Goal: Task Accomplishment & Management: Complete application form

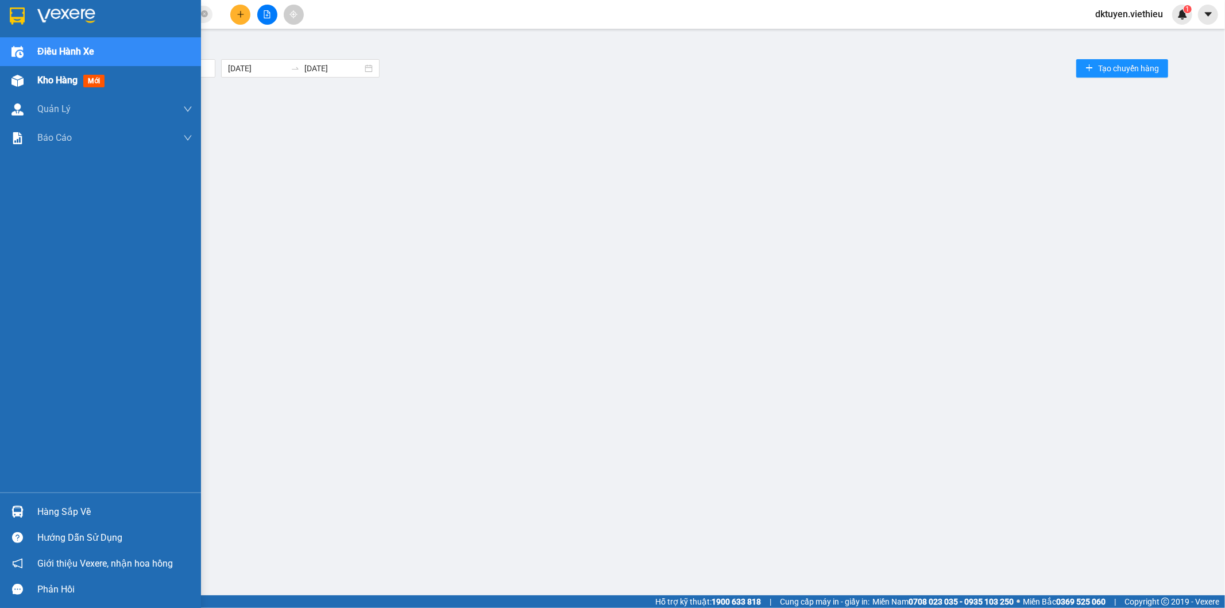
click at [62, 84] on span "Kho hàng" at bounding box center [57, 80] width 40 height 11
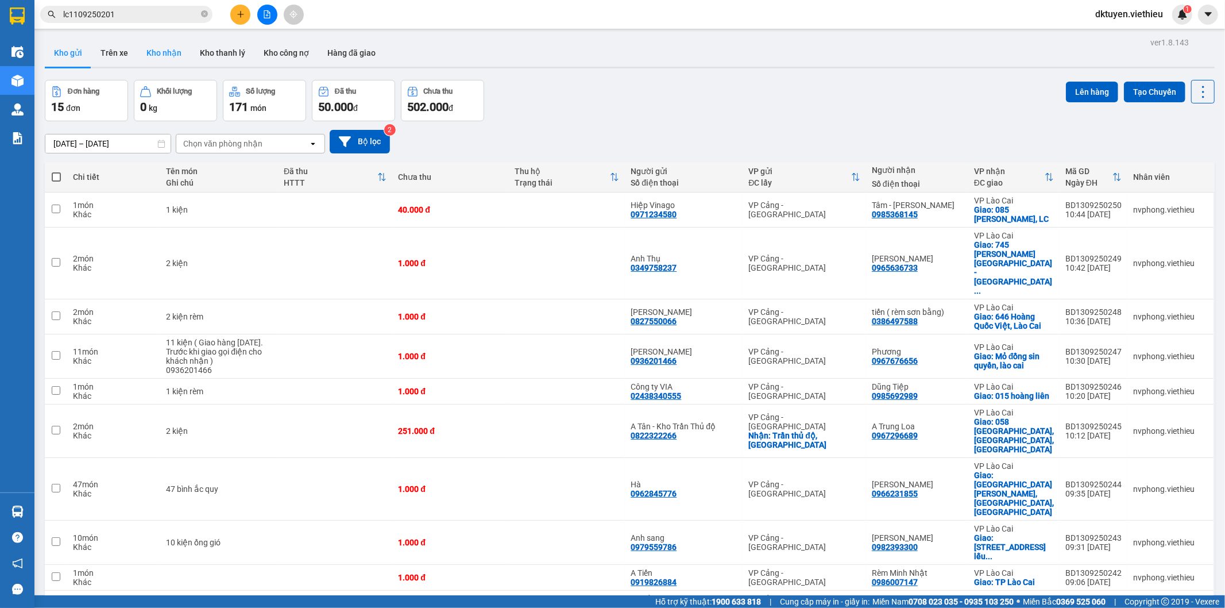
click at [173, 55] on button "Kho nhận" at bounding box center [163, 53] width 53 height 28
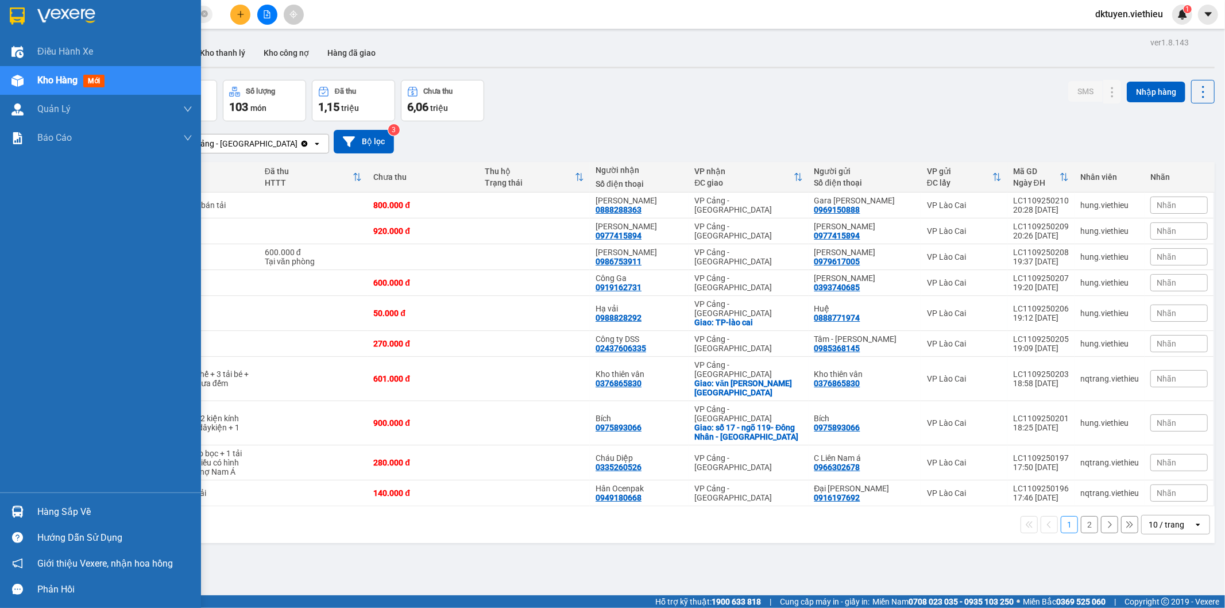
click at [66, 76] on span "Kho hàng" at bounding box center [57, 80] width 40 height 11
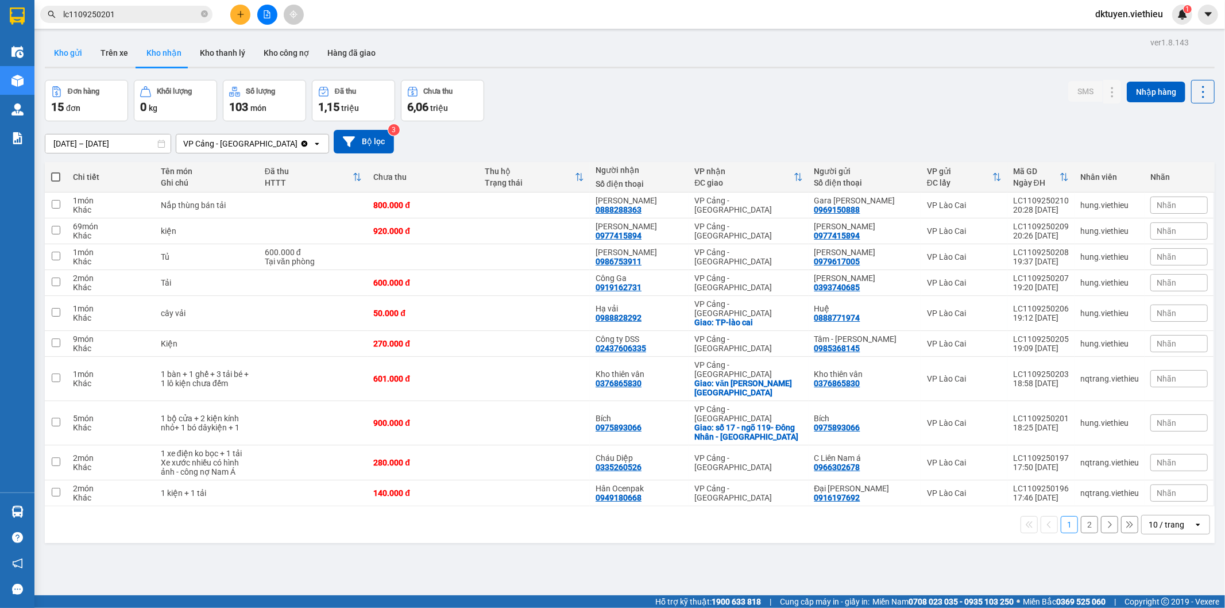
click at [71, 55] on button "Kho gửi" at bounding box center [68, 53] width 47 height 28
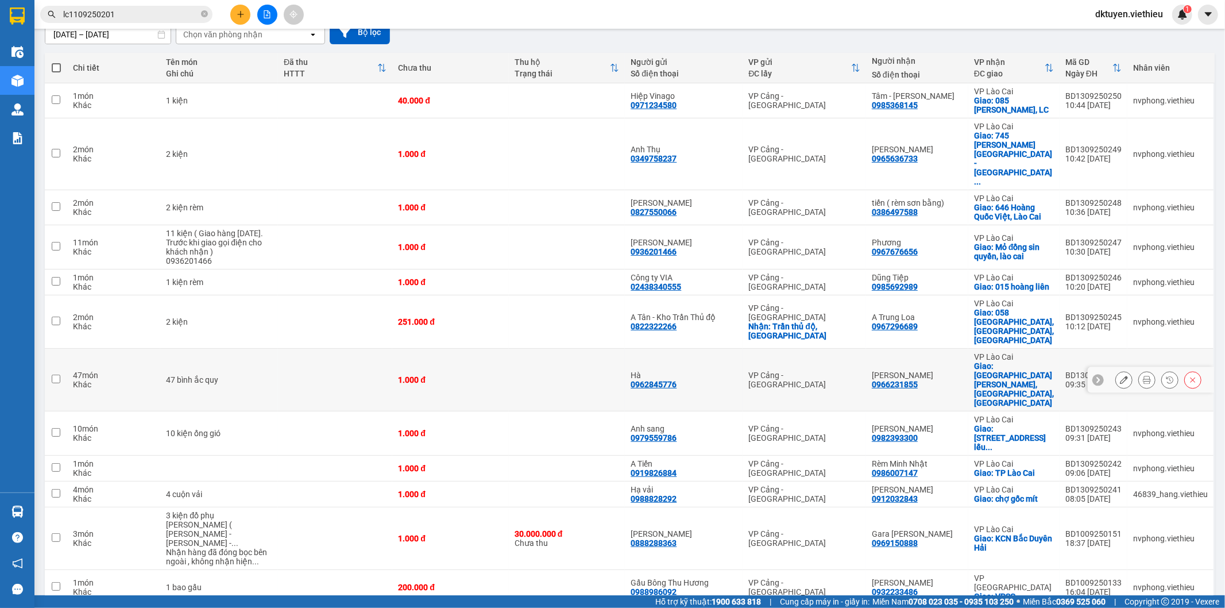
scroll to position [152, 0]
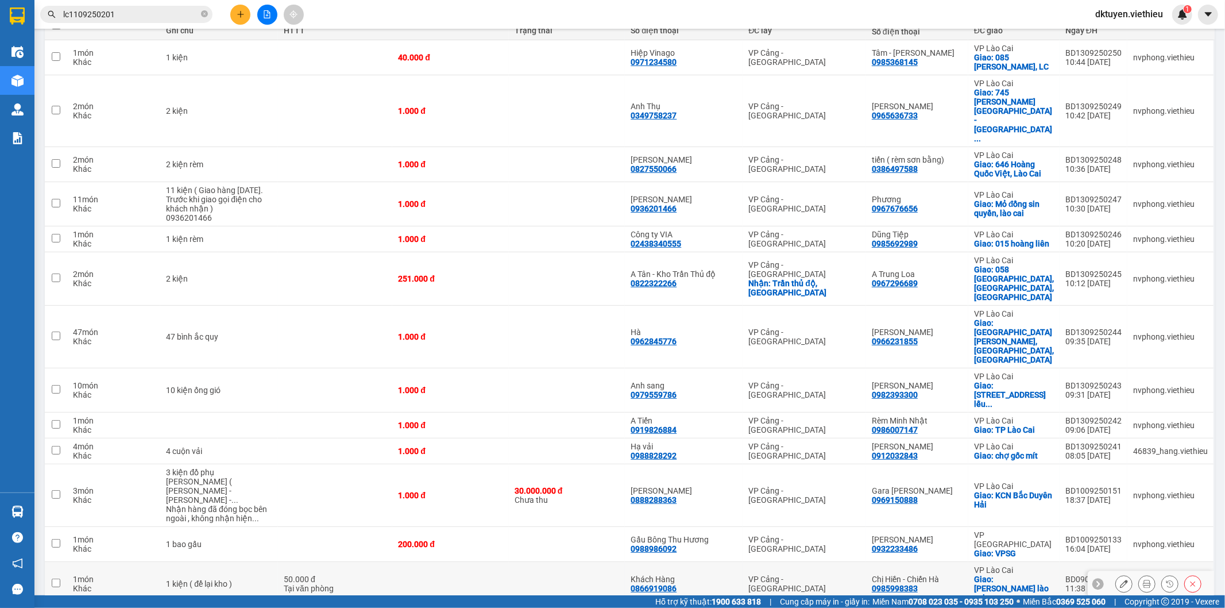
click at [1185, 574] on button at bounding box center [1193, 584] width 16 height 20
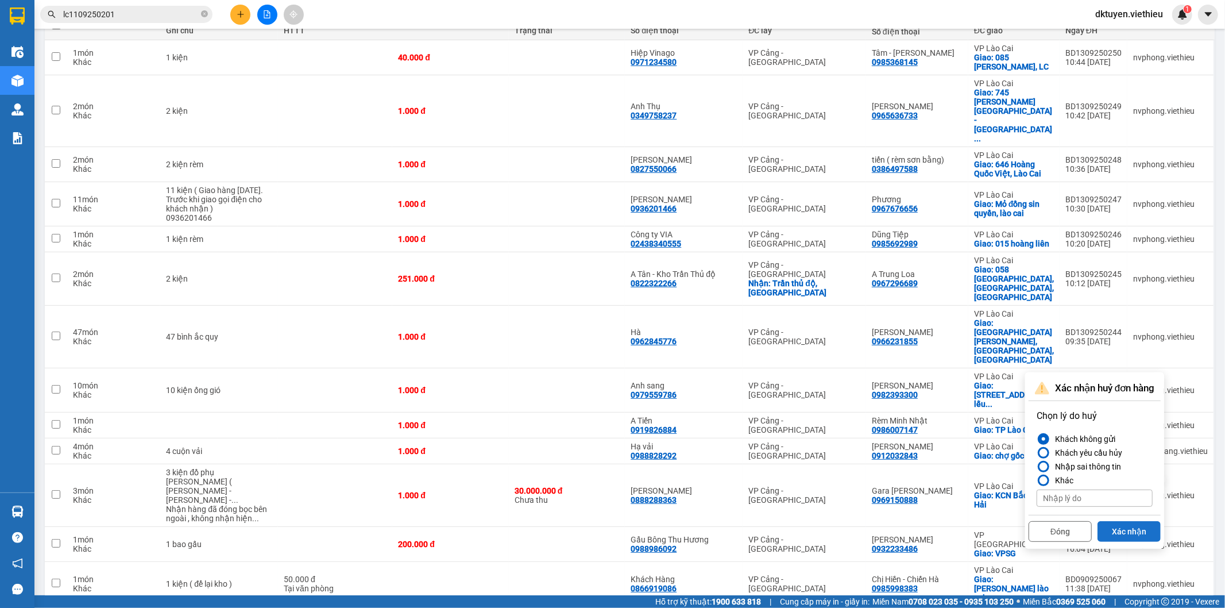
click at [1124, 527] on button "Xác nhận" at bounding box center [1129, 531] width 63 height 21
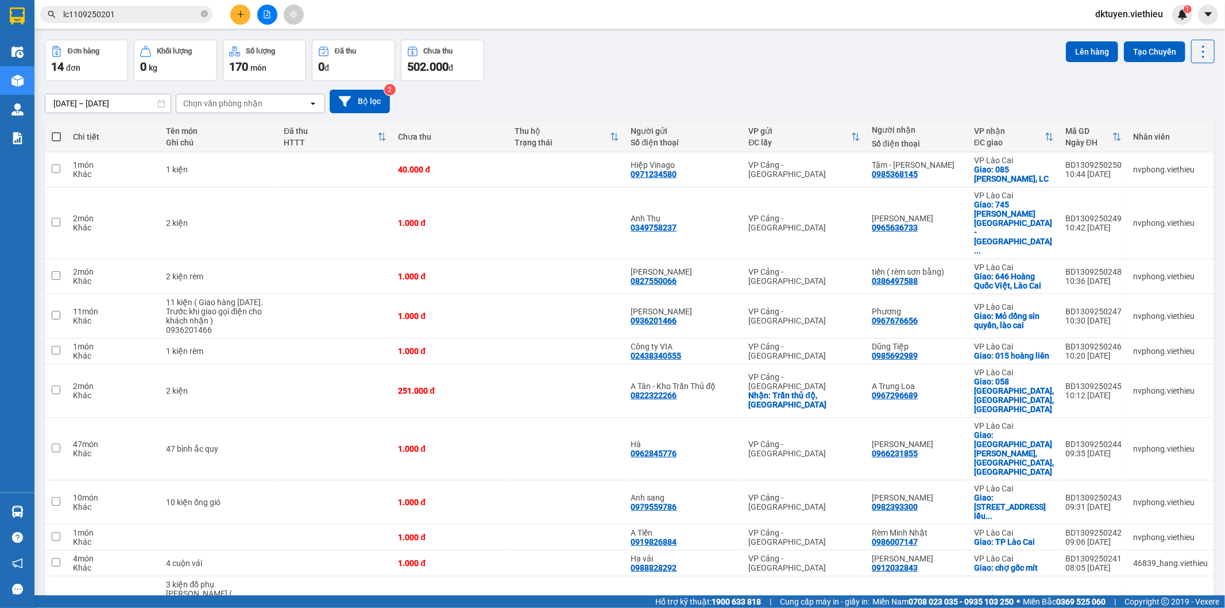
scroll to position [0, 0]
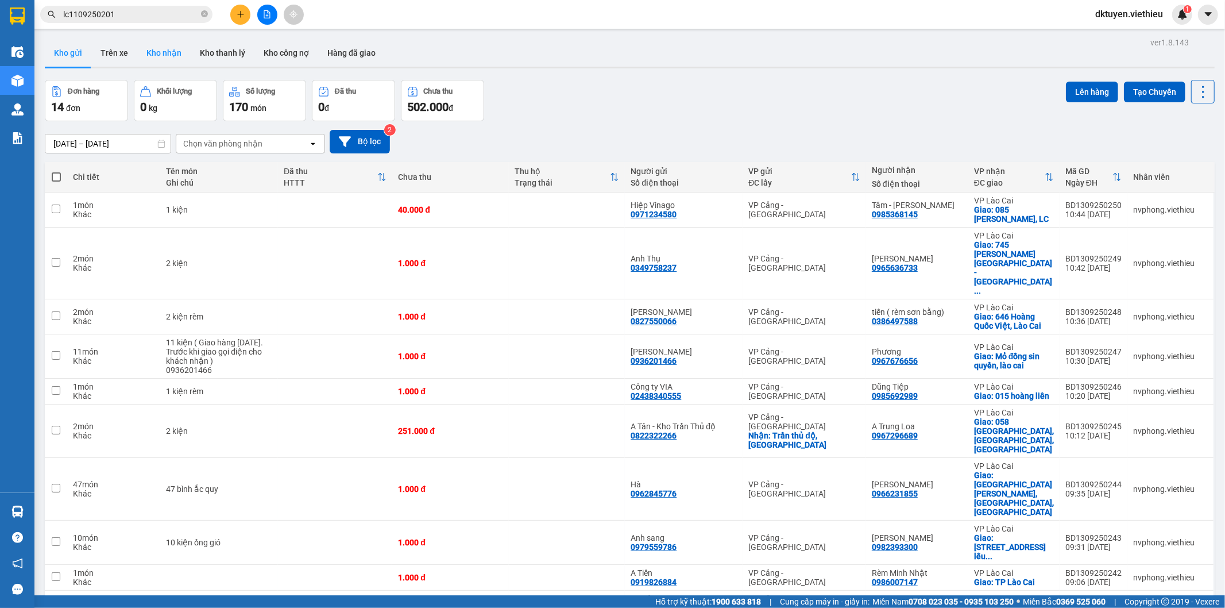
click at [171, 49] on button "Kho nhận" at bounding box center [163, 53] width 53 height 28
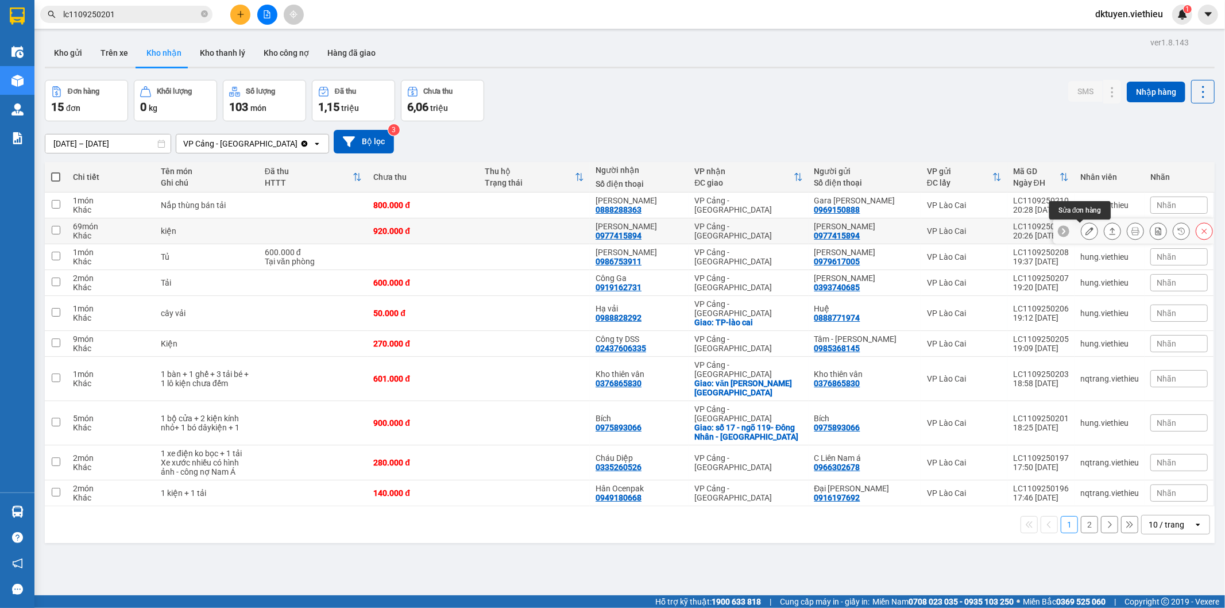
click at [1086, 230] on icon at bounding box center [1090, 231] width 8 height 8
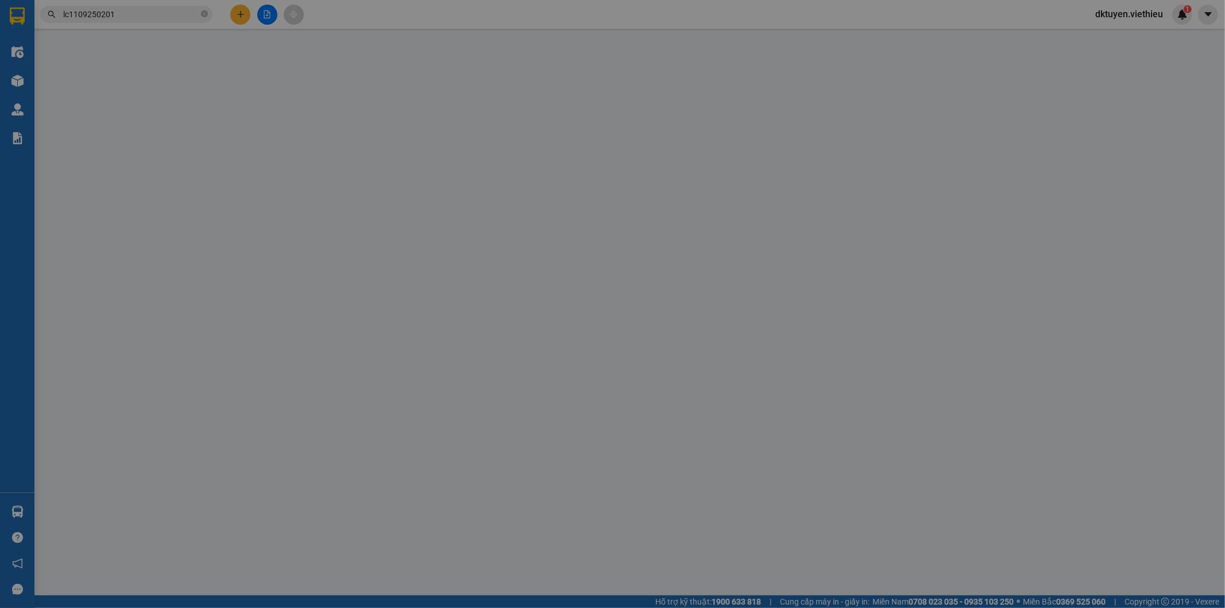
type input "0977415894"
type input "[PERSON_NAME]"
type input "0977415894"
type input "[PERSON_NAME]"
type input "920.000"
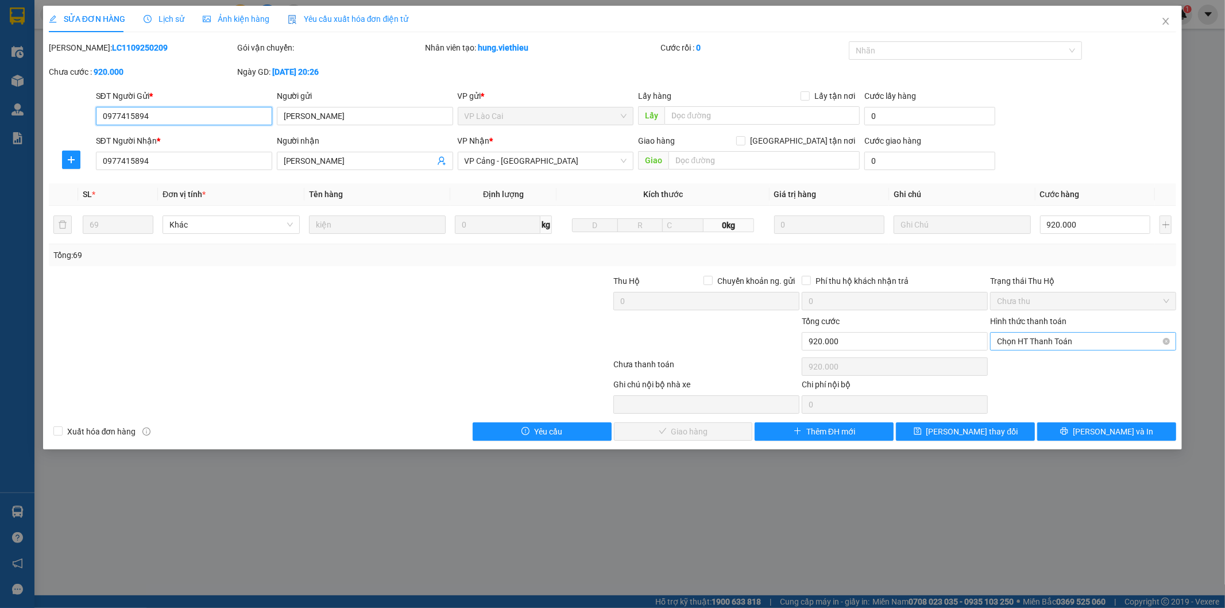
click at [1051, 343] on span "Chọn HT Thanh Toán" at bounding box center [1083, 341] width 172 height 17
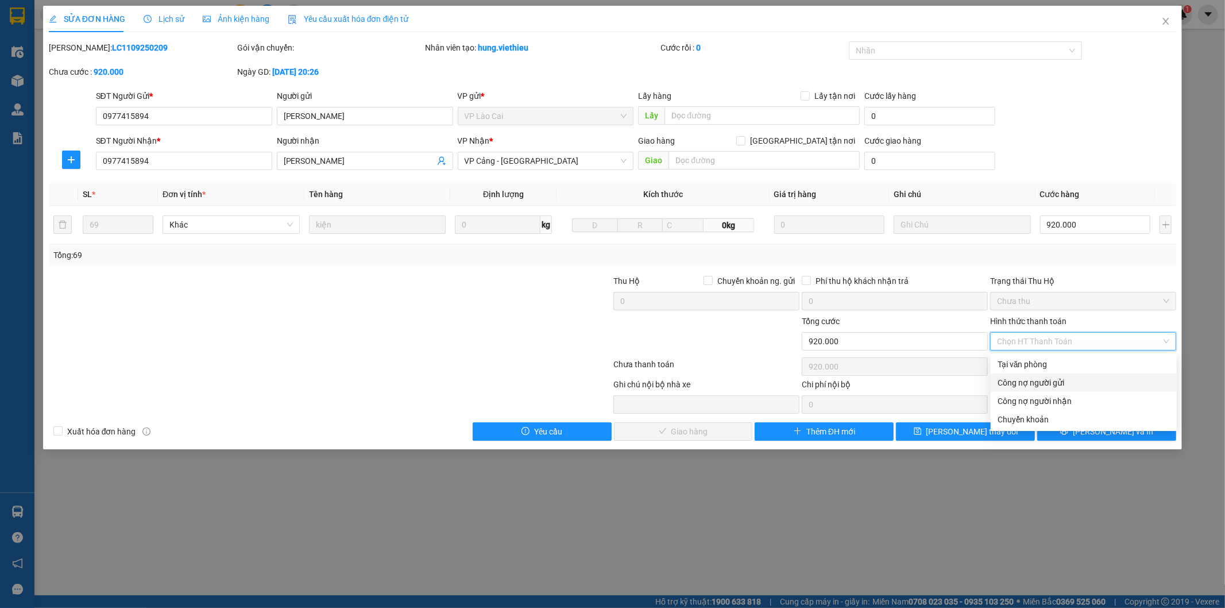
click at [1049, 380] on div "Công nợ người gửi" at bounding box center [1084, 382] width 172 height 13
type input "0"
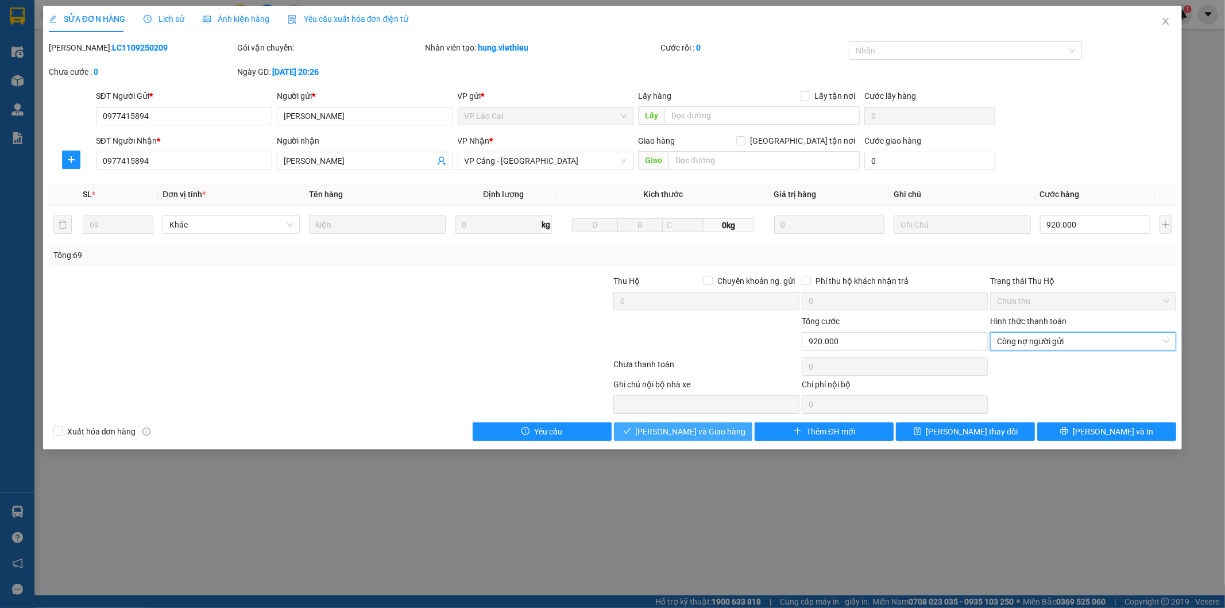
click at [721, 433] on button "[PERSON_NAME] và Giao hàng" at bounding box center [683, 431] width 139 height 18
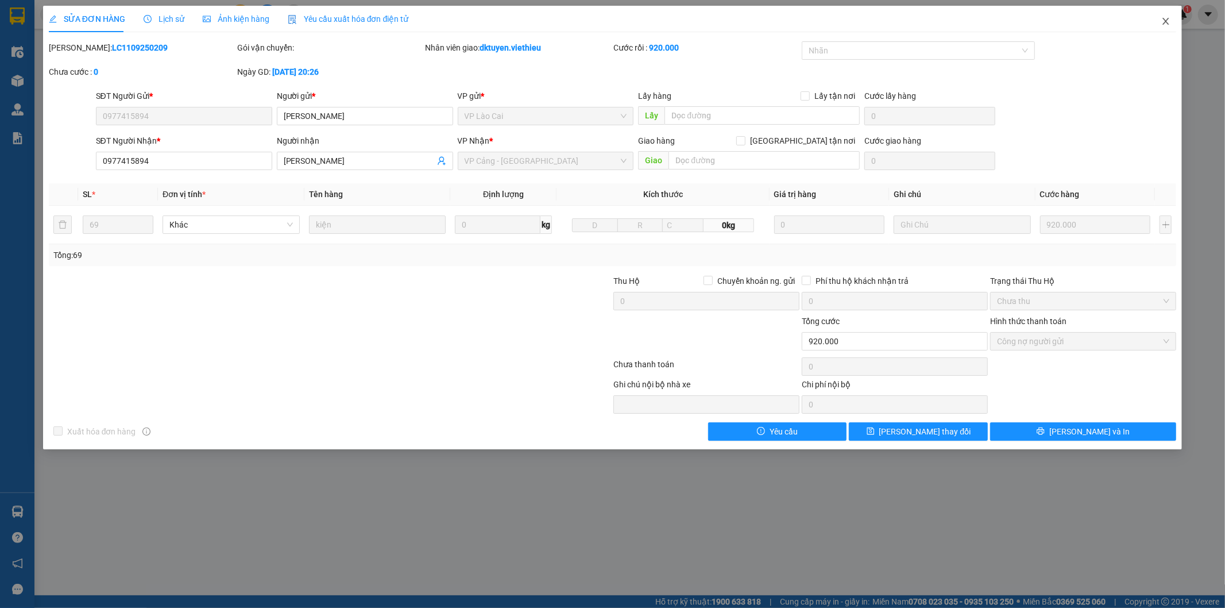
click at [1168, 18] on icon "close" at bounding box center [1165, 21] width 9 height 9
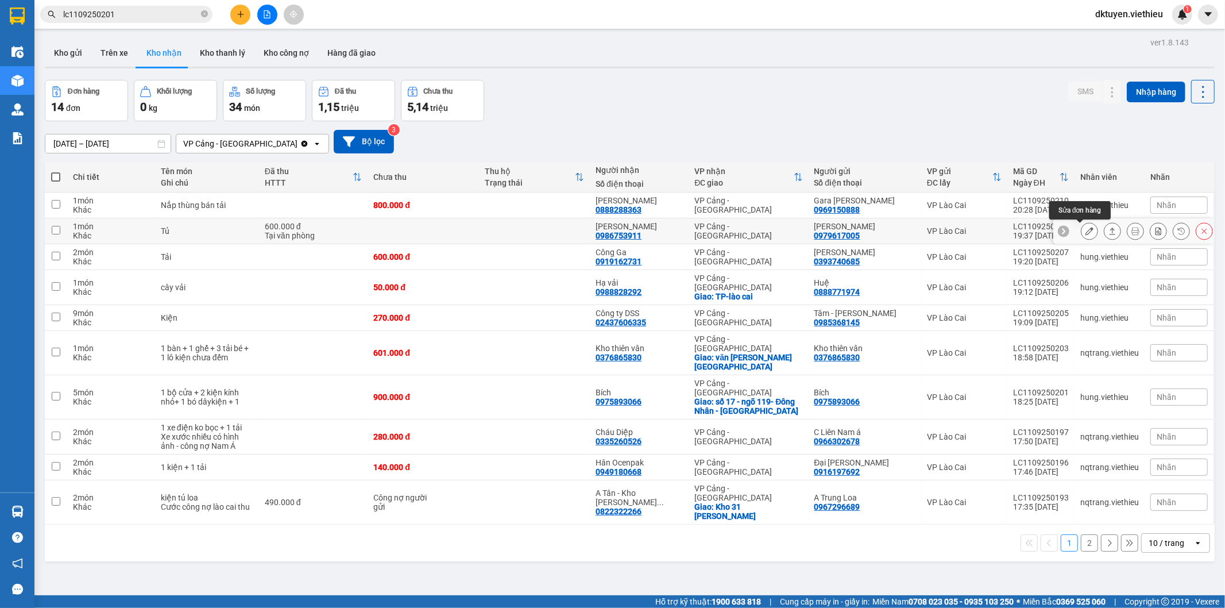
click at [1086, 227] on icon at bounding box center [1090, 231] width 8 height 8
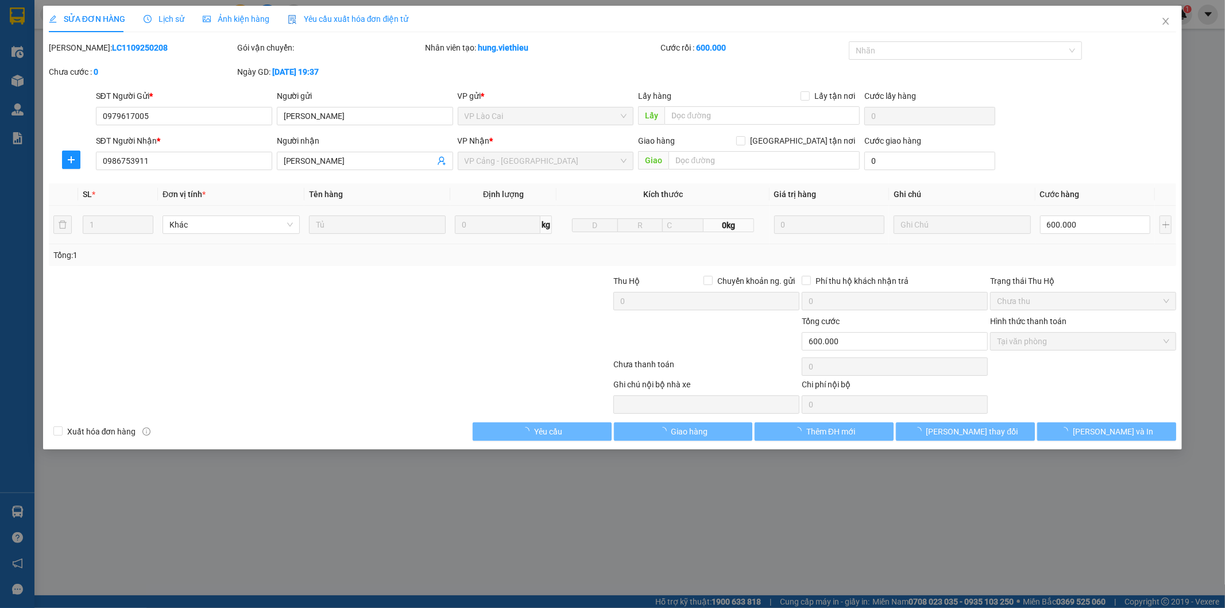
type input "0979617005"
type input "[PERSON_NAME]"
type input "0986753911"
type input "[PERSON_NAME]"
type input "600.000"
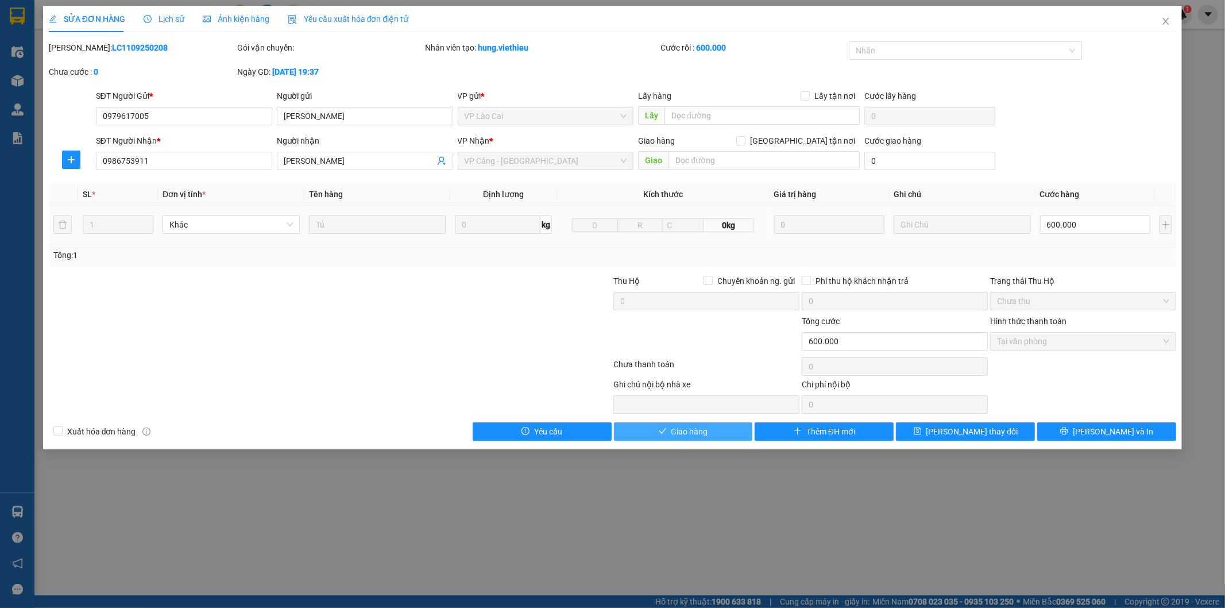
click at [726, 431] on button "Giao hàng" at bounding box center [683, 431] width 139 height 18
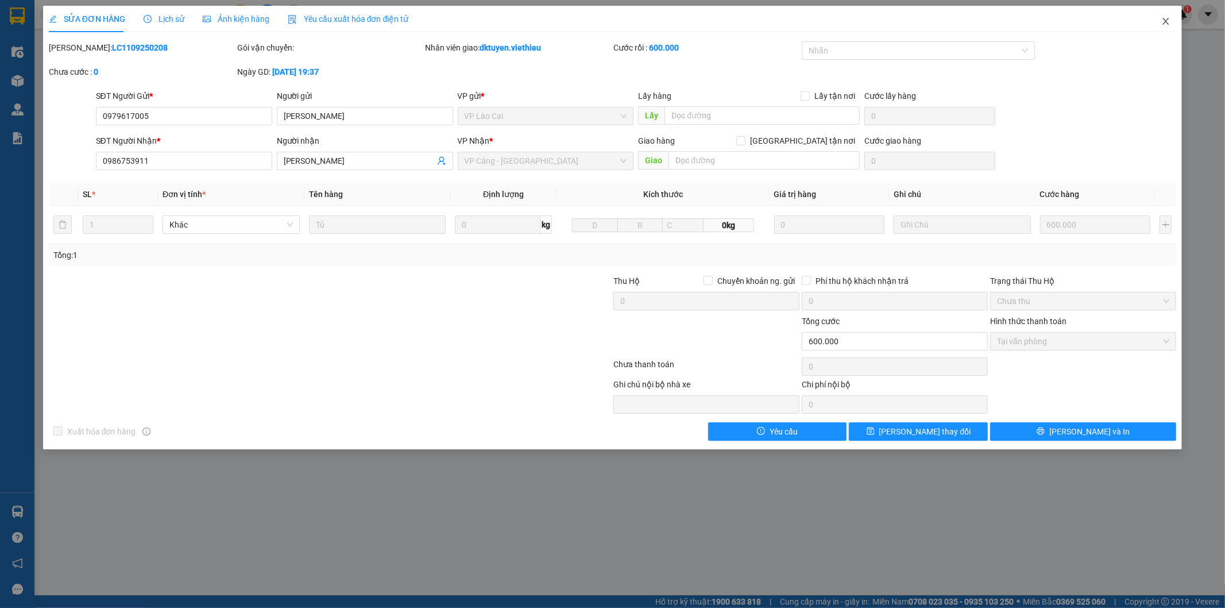
click at [1165, 22] on icon "close" at bounding box center [1165, 21] width 9 height 9
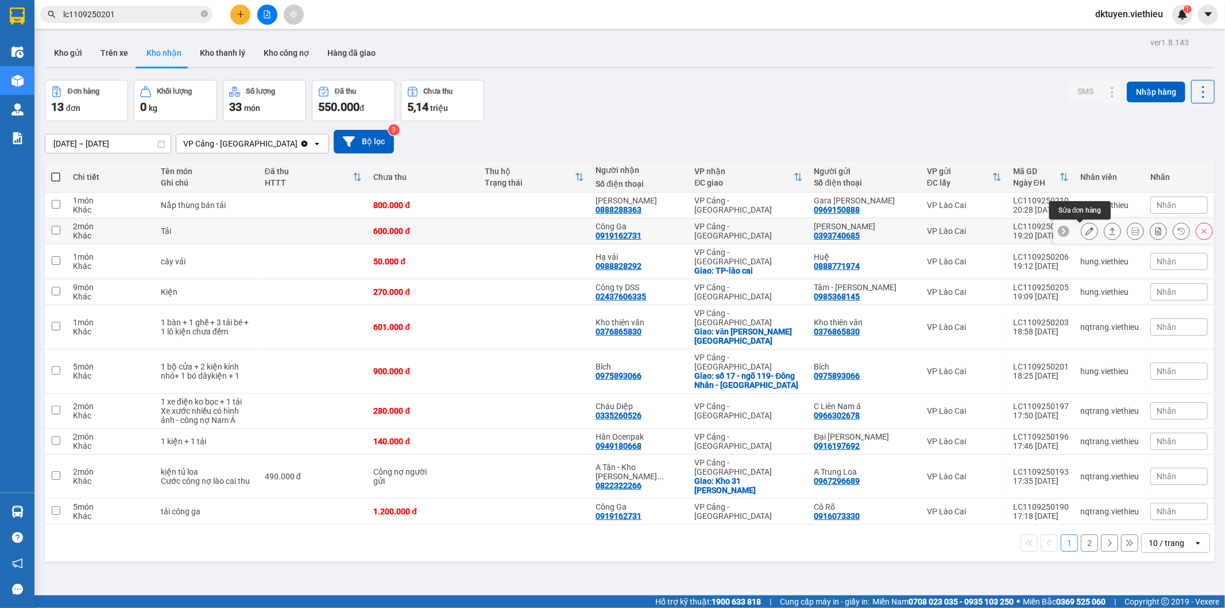
click at [1086, 229] on icon at bounding box center [1090, 231] width 8 height 8
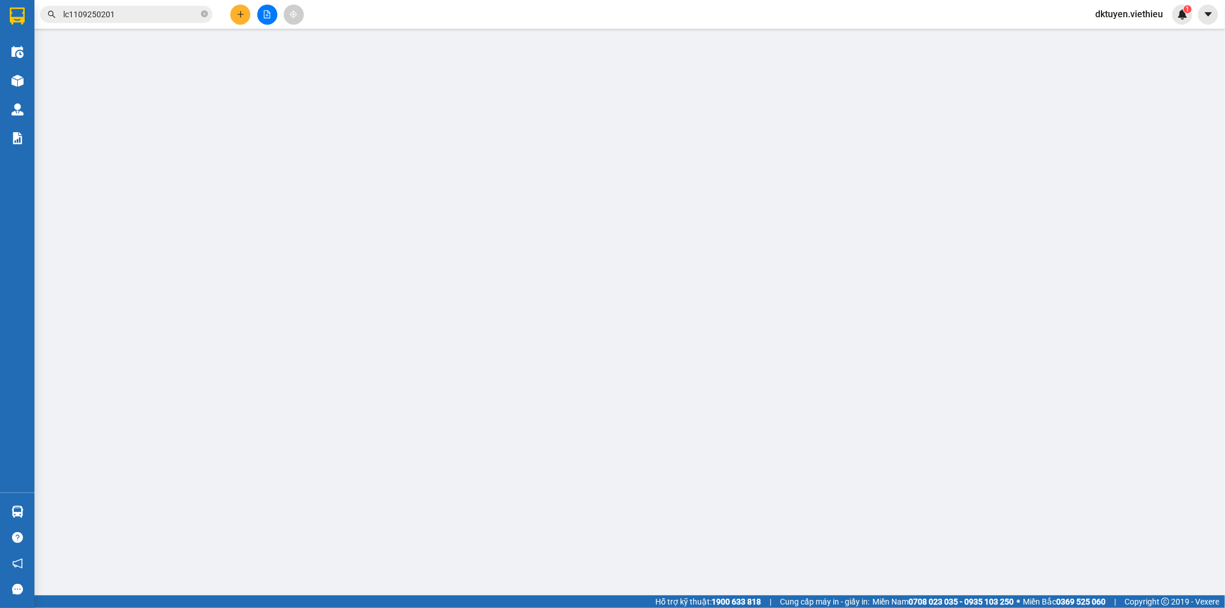
type input "0393740685"
type input "[PERSON_NAME]"
type input "0919162731"
type input "Công Ga"
type input "600.000"
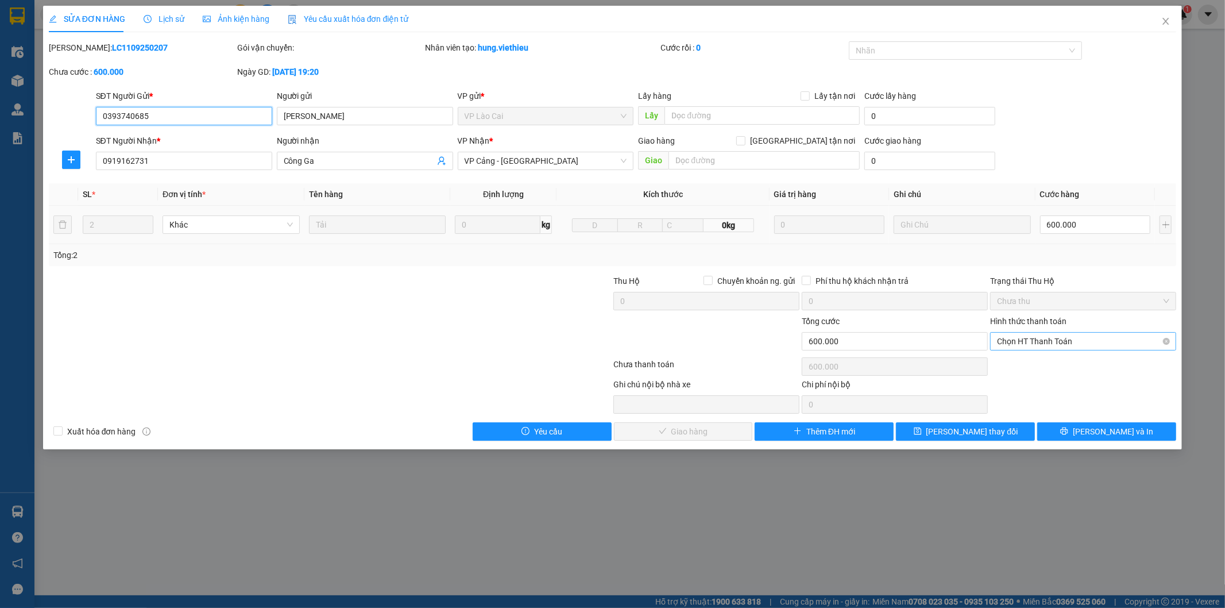
click at [1014, 340] on span "Chọn HT Thanh Toán" at bounding box center [1083, 341] width 172 height 17
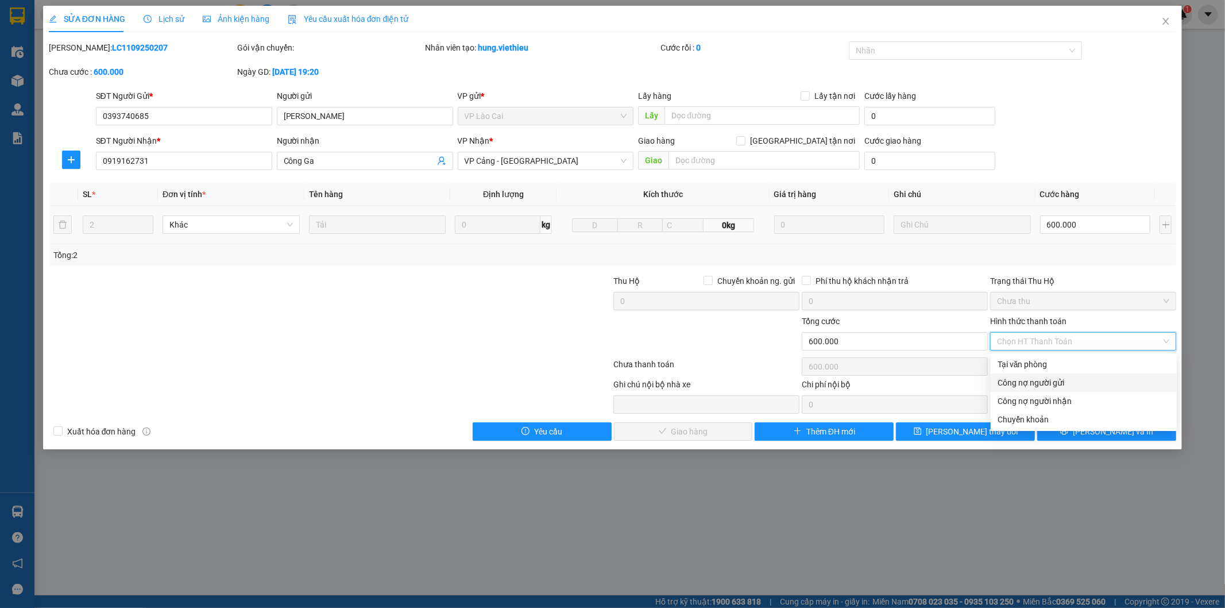
drag, startPoint x: 1025, startPoint y: 385, endPoint x: 981, endPoint y: 389, distance: 44.4
click at [1025, 385] on div "Công nợ người gửi" at bounding box center [1084, 382] width 172 height 13
type input "0"
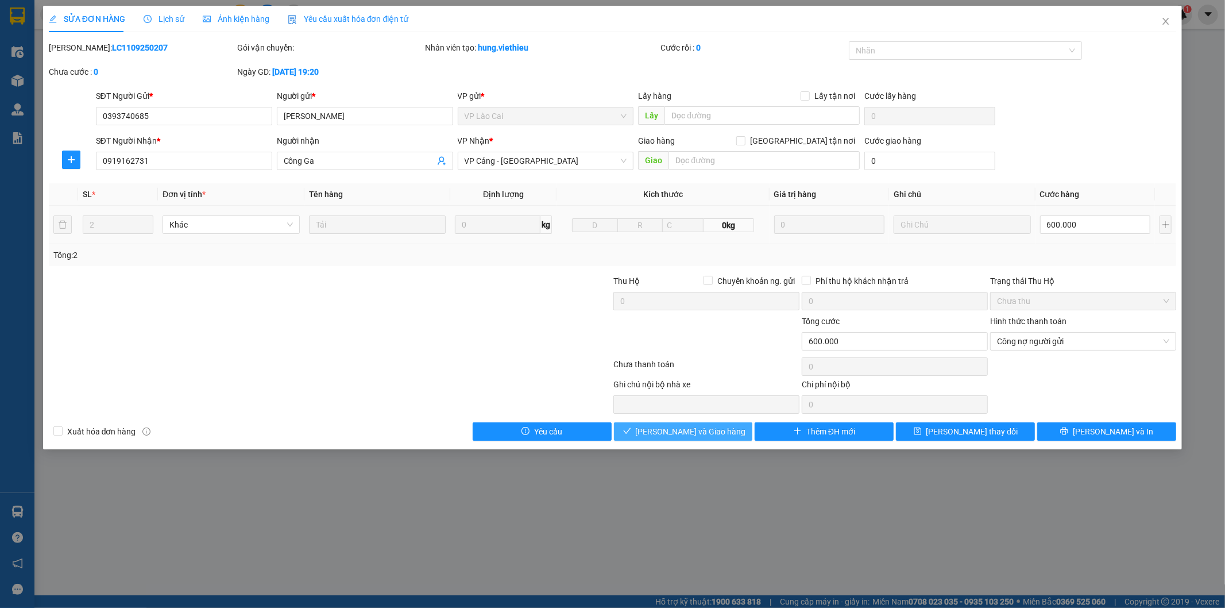
click at [738, 434] on button "[PERSON_NAME] và Giao hàng" at bounding box center [683, 431] width 139 height 18
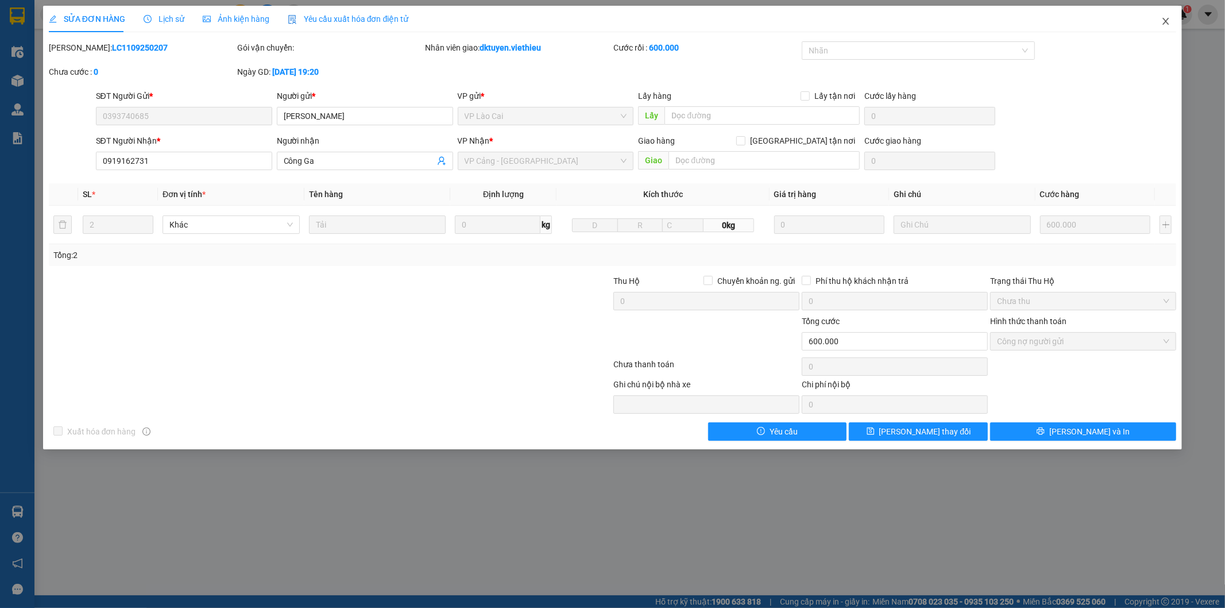
click at [1167, 19] on icon "close" at bounding box center [1165, 21] width 9 height 9
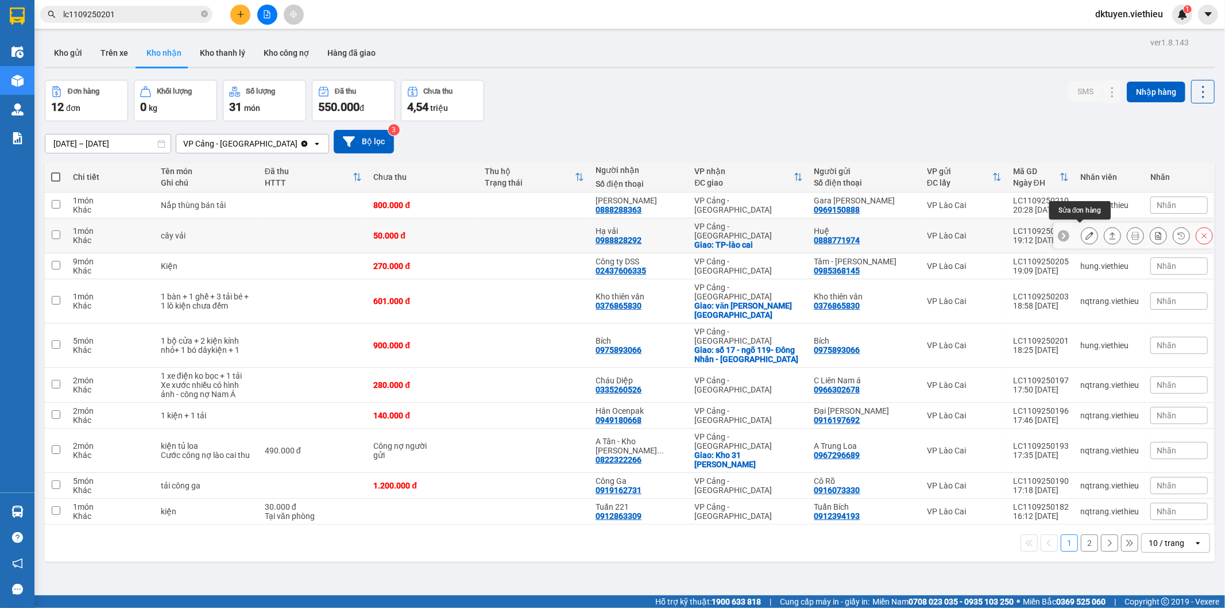
click at [1086, 231] on icon at bounding box center [1090, 235] width 8 height 8
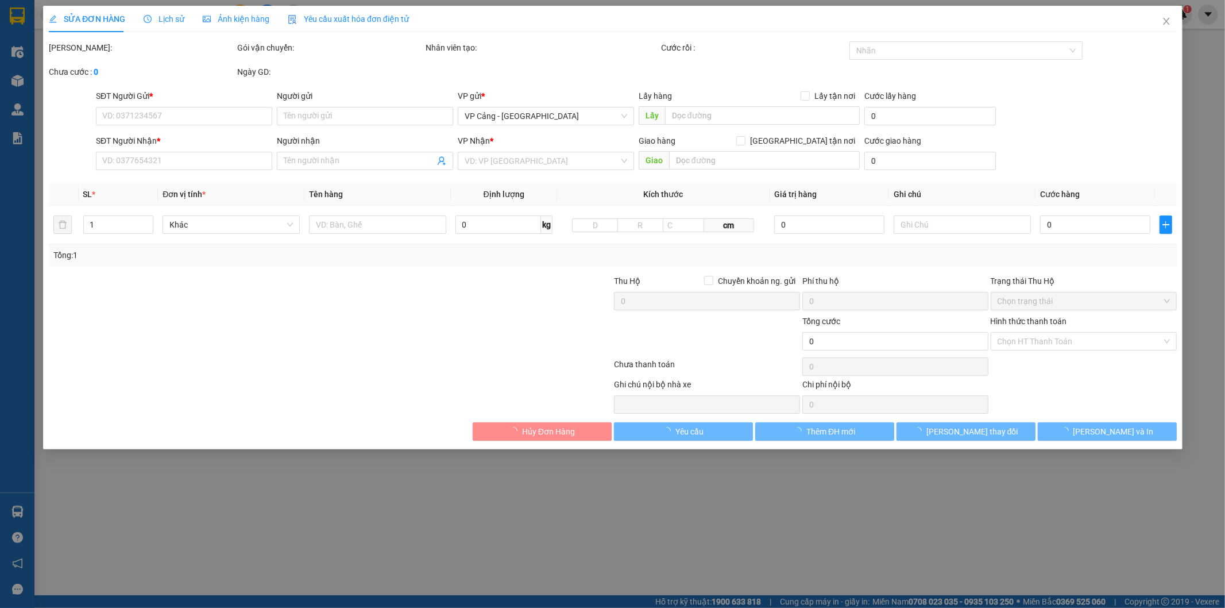
type input "0888771974"
type input "Huệ"
type input "0988828292"
type input "Hạ vải"
checkbox input "true"
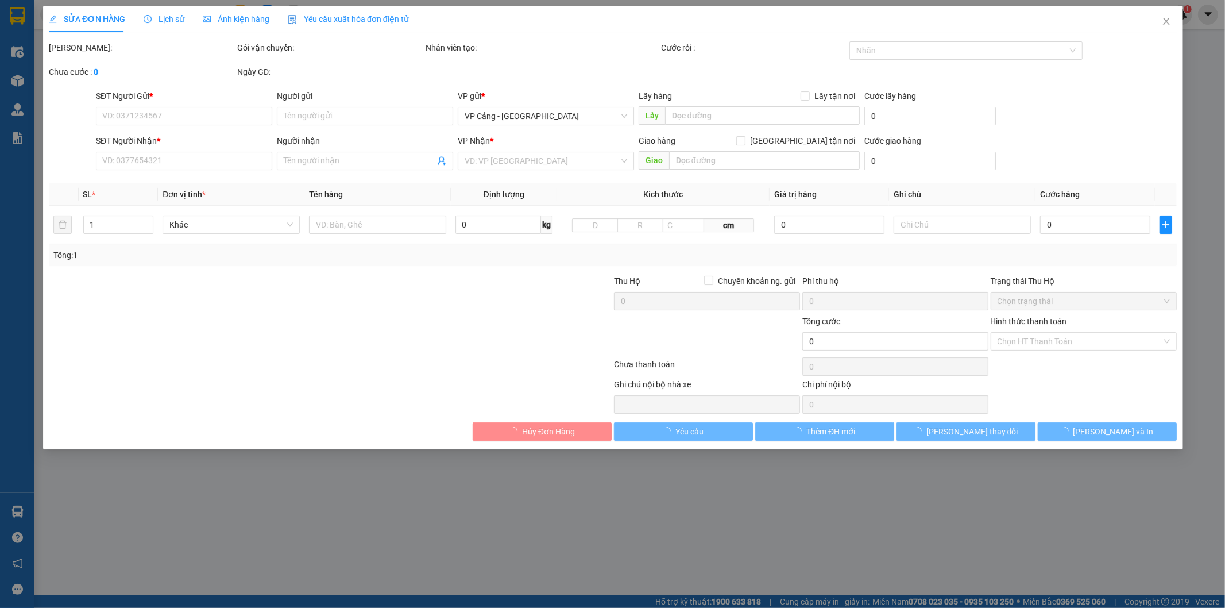
type input "TP-lào cai"
type input "50.000"
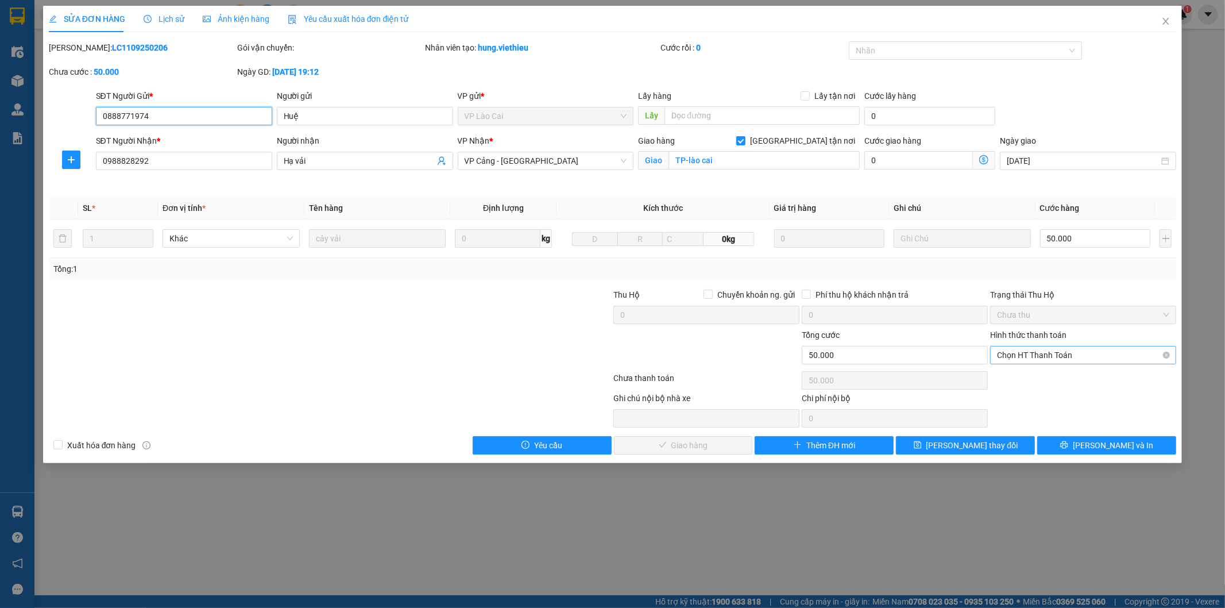
click at [1036, 354] on span "Chọn HT Thanh Toán" at bounding box center [1083, 354] width 172 height 17
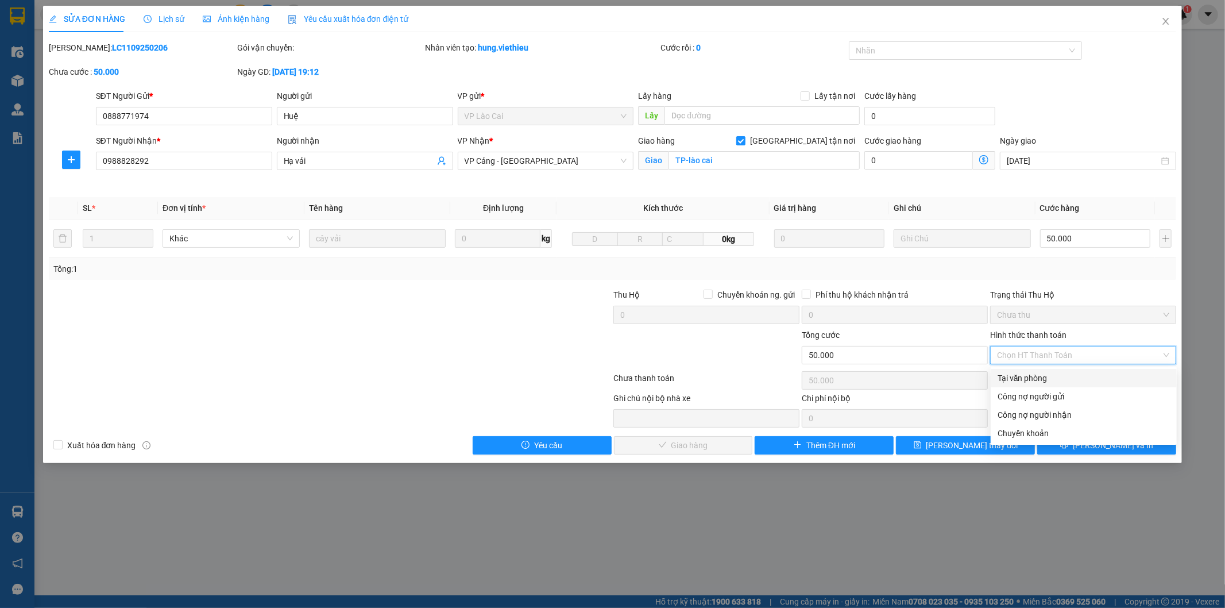
click at [1031, 377] on div "Tại văn phòng" at bounding box center [1084, 378] width 172 height 13
type input "0"
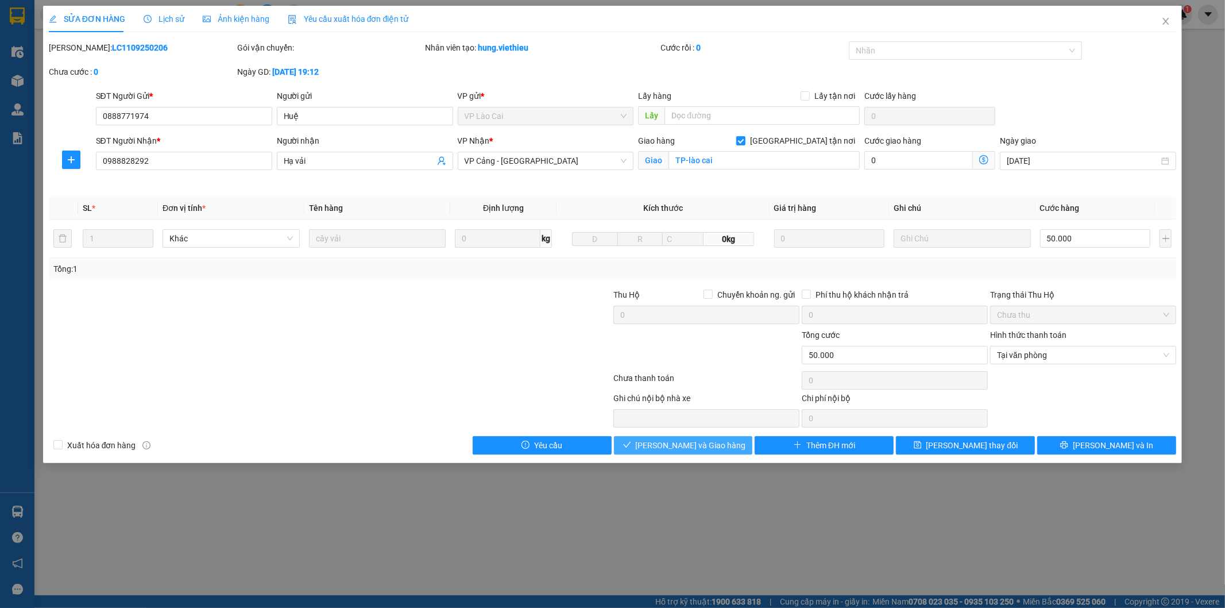
click at [738, 447] on button "[PERSON_NAME] và Giao hàng" at bounding box center [683, 445] width 139 height 18
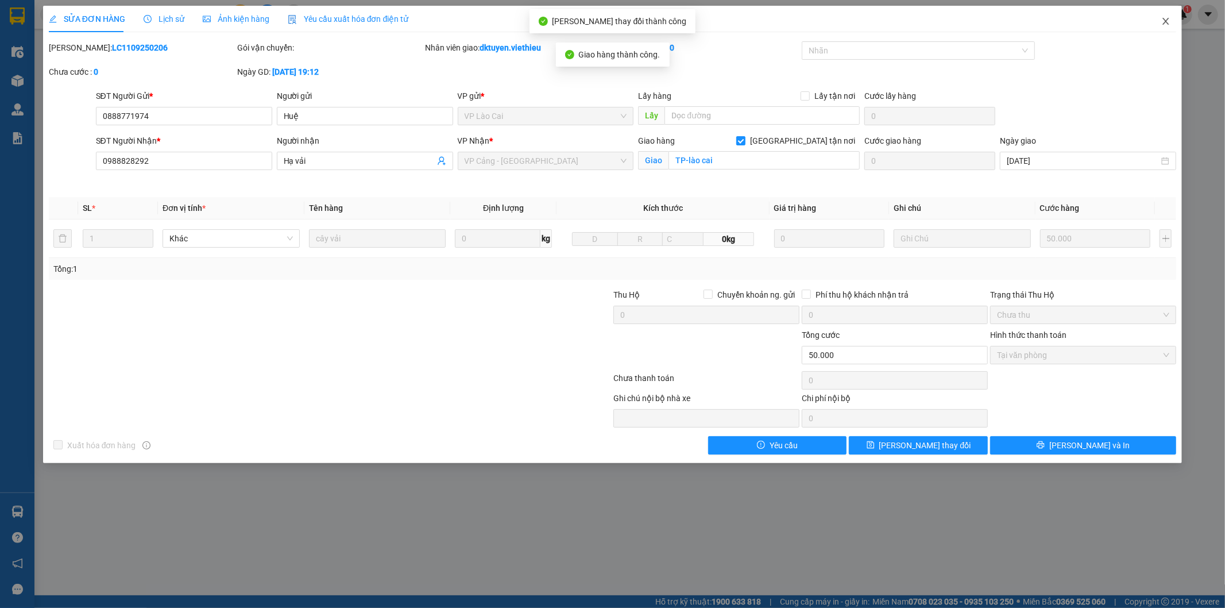
click at [1164, 23] on icon "close" at bounding box center [1165, 21] width 9 height 9
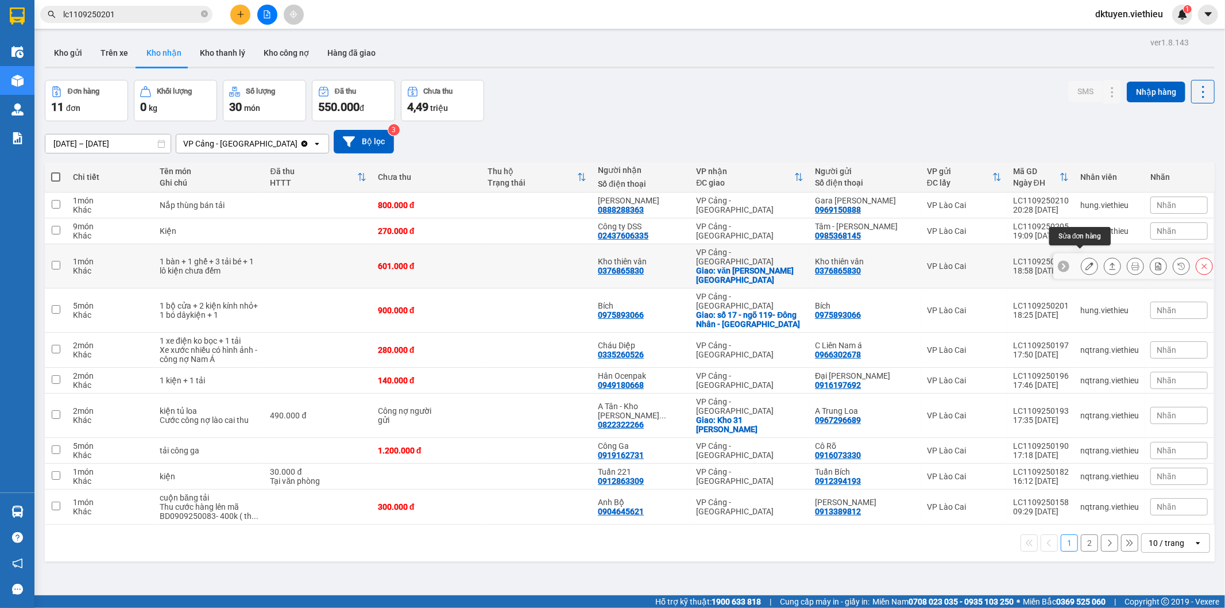
click at [1086, 262] on icon at bounding box center [1090, 266] width 8 height 8
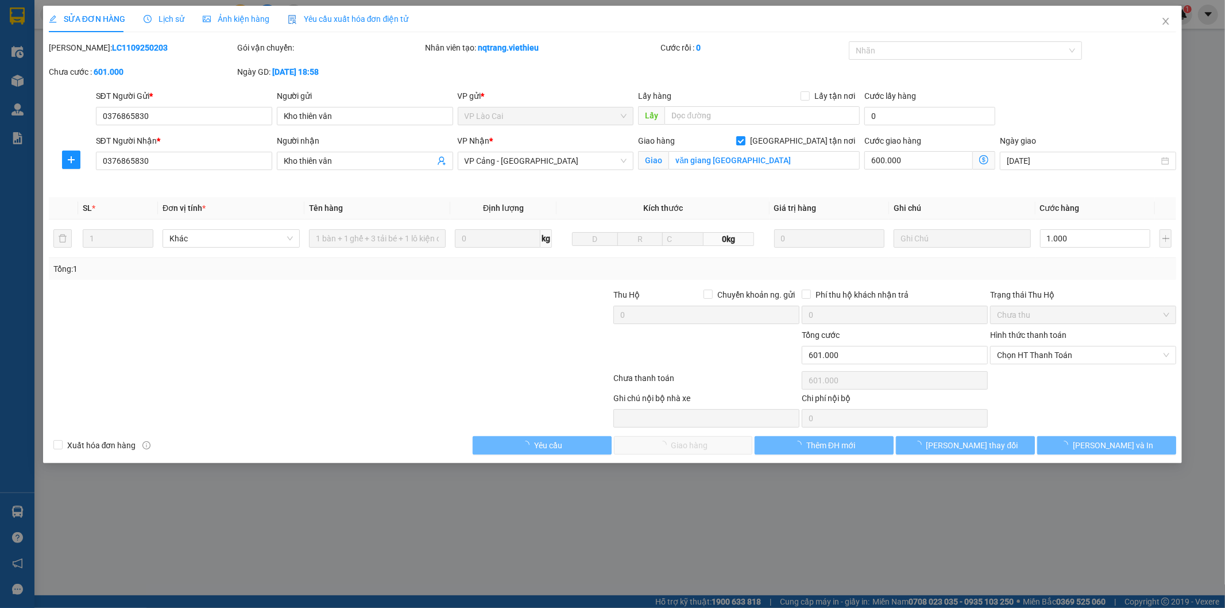
type input "0376865830"
type input "Kho thiên vân"
type input "0376865830"
type input "Kho thiên vân"
checkbox input "true"
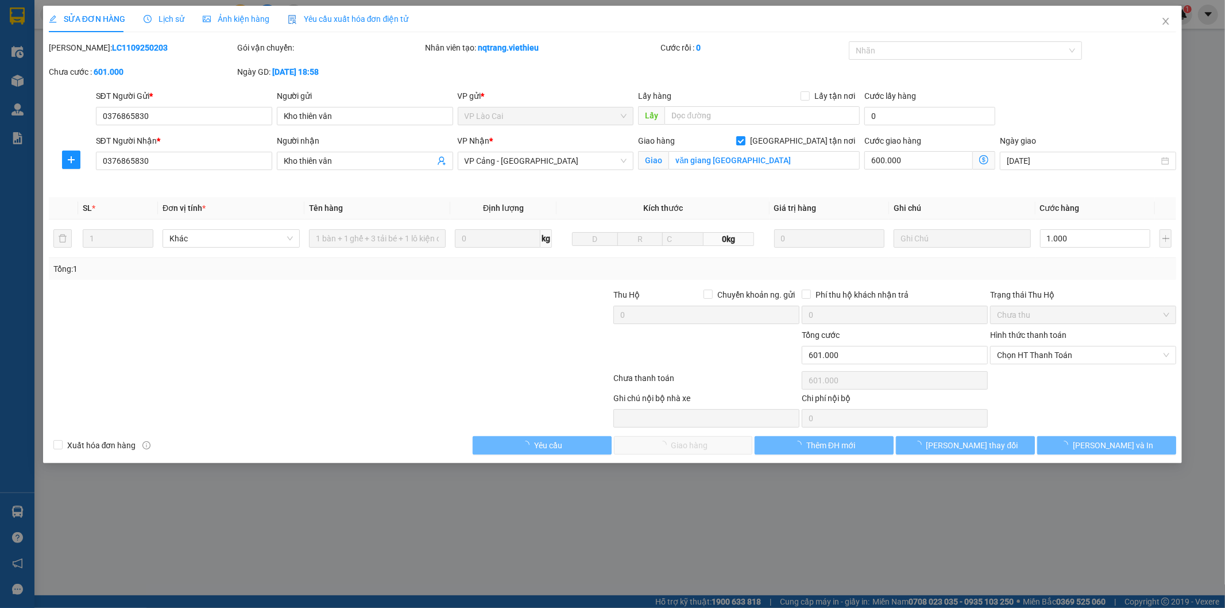
type input "văn giang [GEOGRAPHIC_DATA]"
type input "601.000"
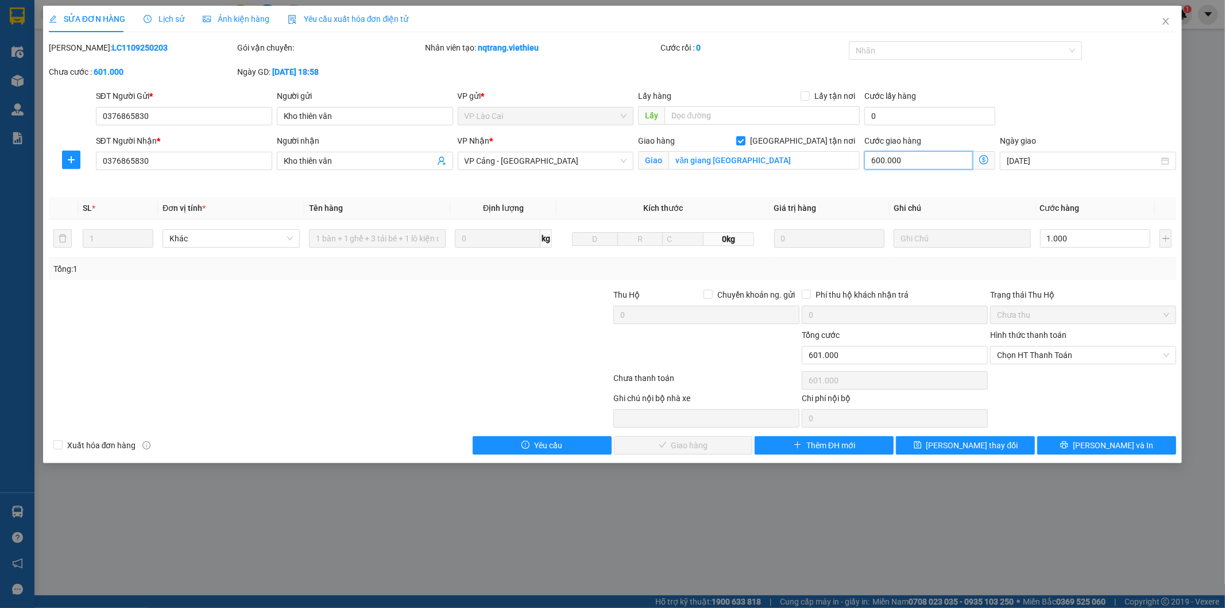
click at [937, 162] on input "600.000" at bounding box center [918, 160] width 109 height 18
type input "1.000"
type input "0"
click at [820, 164] on input "văn giang [GEOGRAPHIC_DATA]" at bounding box center [764, 160] width 191 height 18
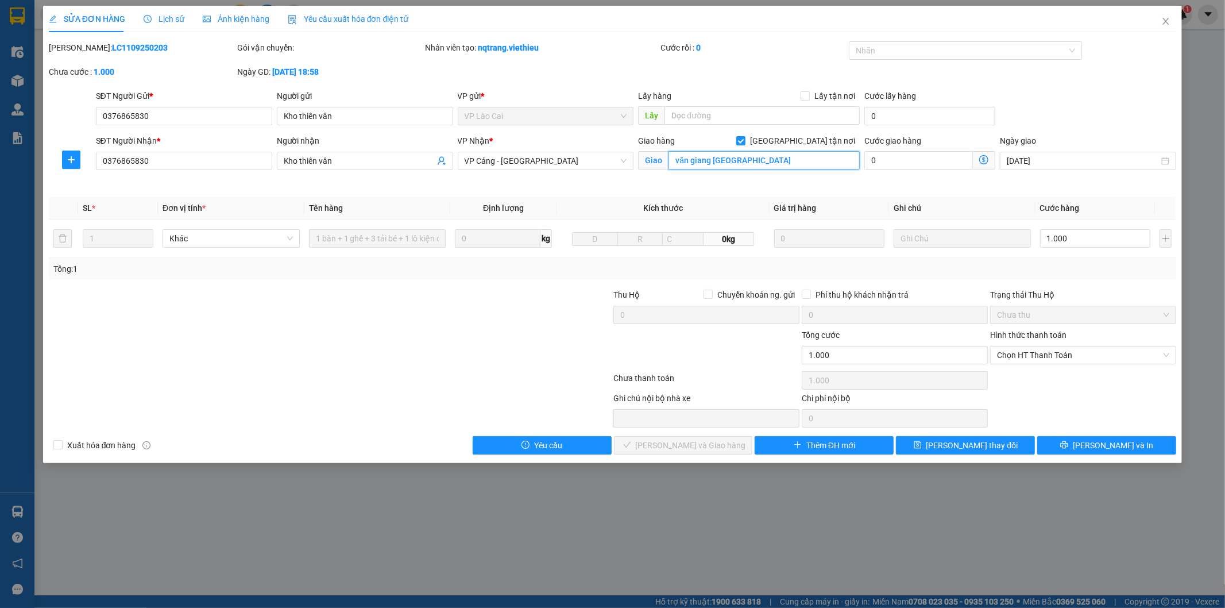
click at [818, 163] on input "văn giang [GEOGRAPHIC_DATA]" at bounding box center [764, 160] width 191 height 18
click at [794, 160] on input "văn giang [GEOGRAPHIC_DATA] ( khách nhận TT cước xe" at bounding box center [764, 160] width 191 height 18
drag, startPoint x: 843, startPoint y: 164, endPoint x: 801, endPoint y: 163, distance: 42.5
click at [801, 163] on input "văn giang [GEOGRAPHIC_DATA] ( khách nhận TT cước xe" at bounding box center [764, 160] width 191 height 18
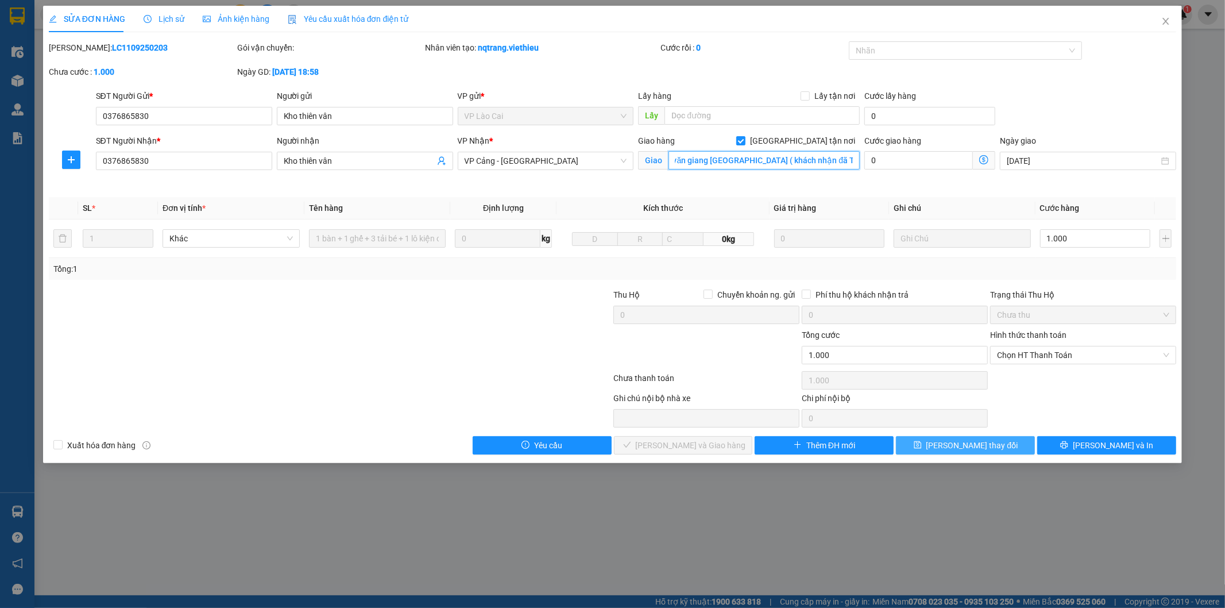
type input "văn giang [GEOGRAPHIC_DATA] ( khách nhận đã TT cước trả )"
drag, startPoint x: 1010, startPoint y: 446, endPoint x: 1059, endPoint y: 400, distance: 67.9
click at [1053, 415] on div "Total Paid Fee 0 Total UnPaid Fee 601.000 Cash Collection Total Fee Mã ĐH: LC11…" at bounding box center [613, 247] width 1128 height 413
click at [1076, 356] on span "Chọn HT Thanh Toán" at bounding box center [1083, 354] width 172 height 17
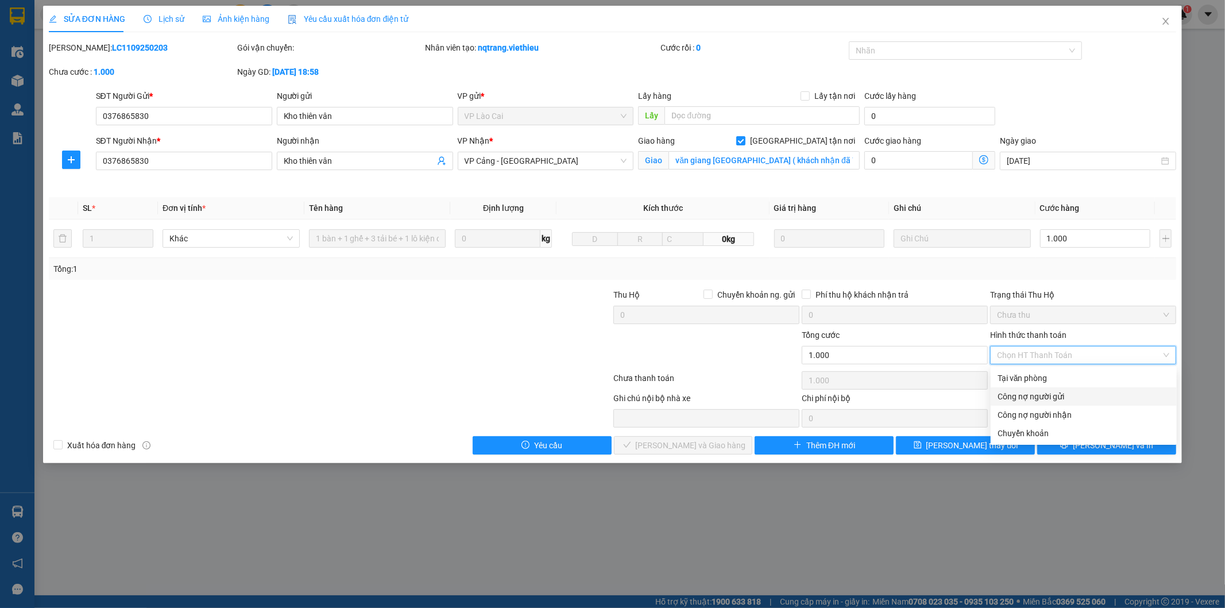
drag, startPoint x: 1058, startPoint y: 395, endPoint x: 1001, endPoint y: 395, distance: 56.9
click at [1057, 395] on div "Công nợ người gửi" at bounding box center [1084, 396] width 172 height 13
type input "0"
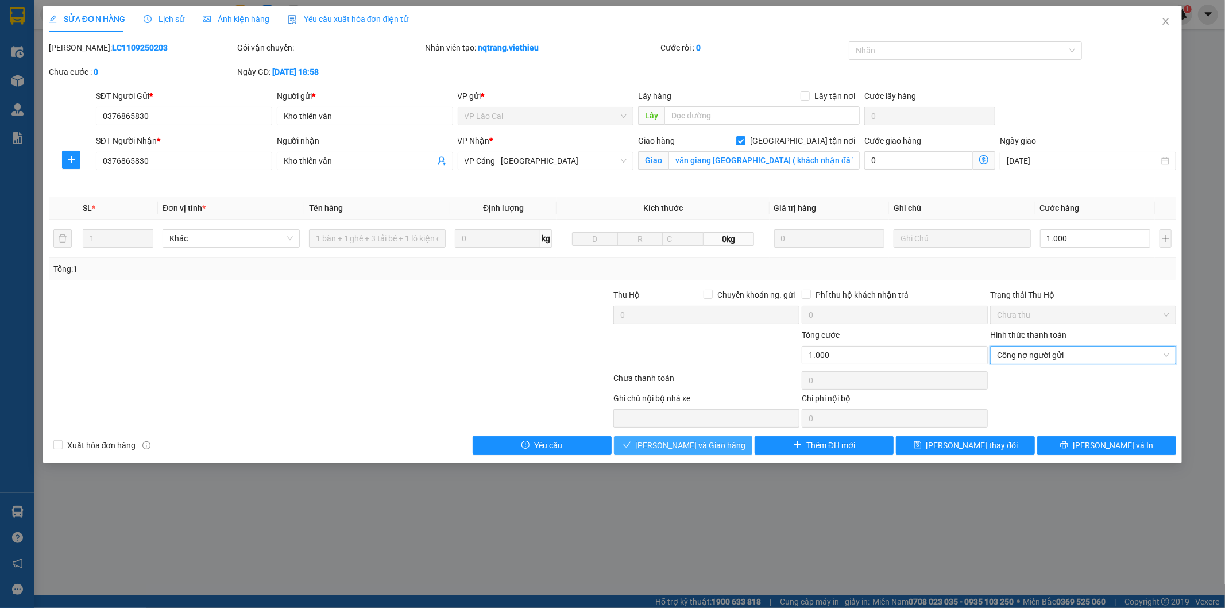
click at [728, 446] on button "[PERSON_NAME] và Giao hàng" at bounding box center [683, 445] width 139 height 18
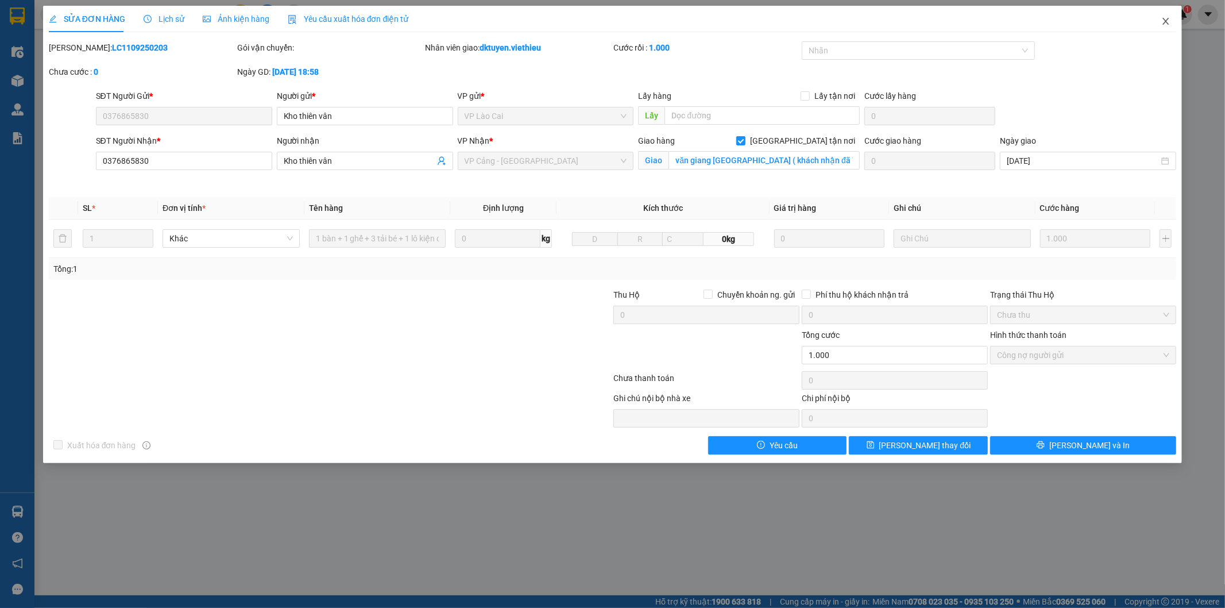
click at [1168, 20] on icon "close" at bounding box center [1166, 21] width 6 height 7
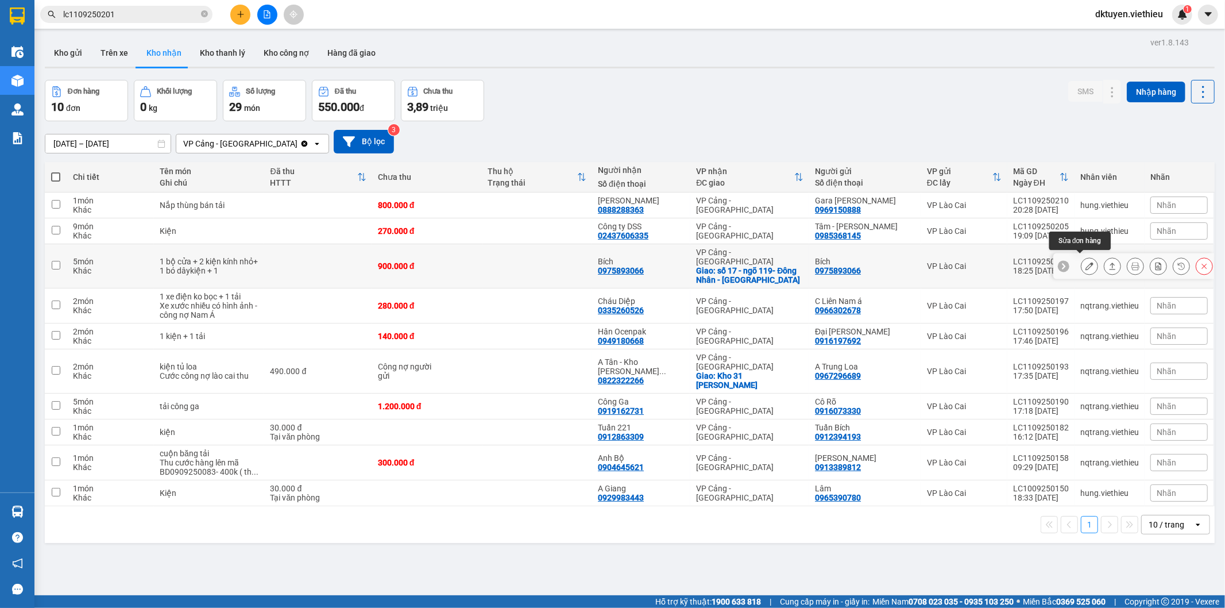
click at [1086, 262] on icon at bounding box center [1090, 266] width 8 height 8
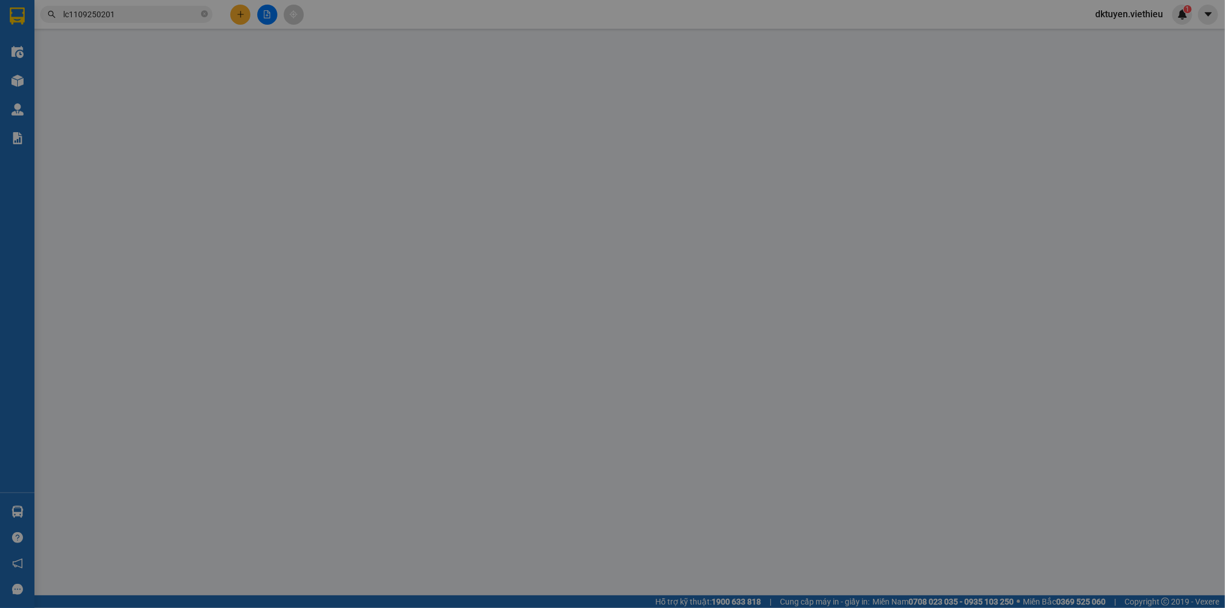
type input "0975893066"
type input "Bích"
type input "0975893066"
type input "Bích"
checkbox input "true"
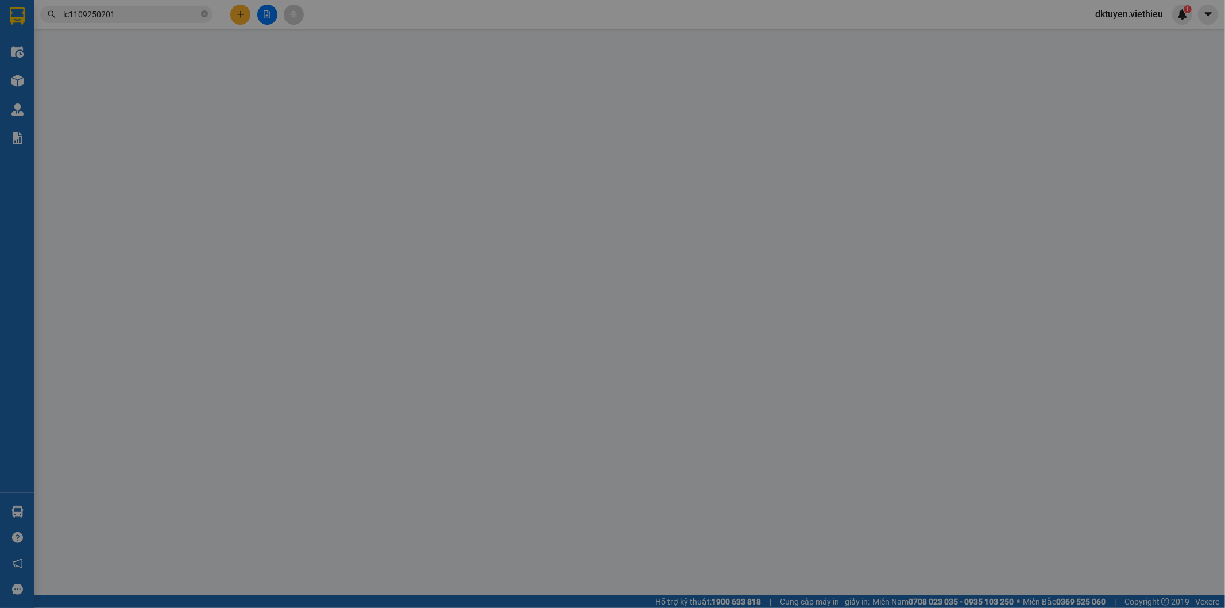
type input "số 17 - ngõ 119- Đông Nhân - [GEOGRAPHIC_DATA]"
type input "900.000"
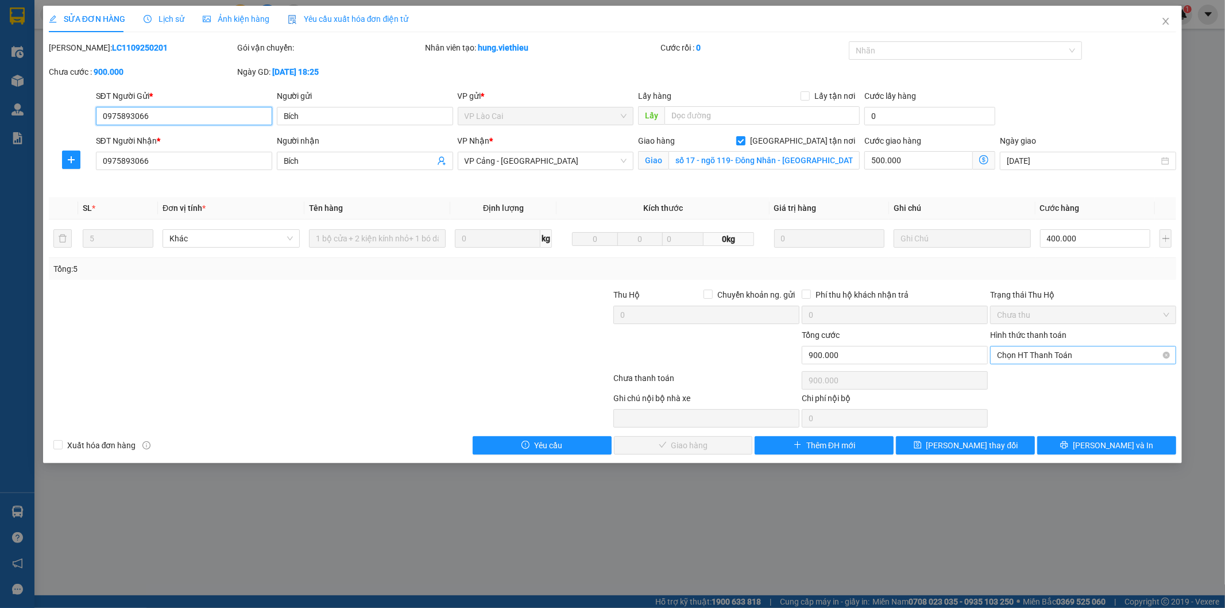
click at [1057, 358] on span "Chọn HT Thanh Toán" at bounding box center [1083, 354] width 172 height 17
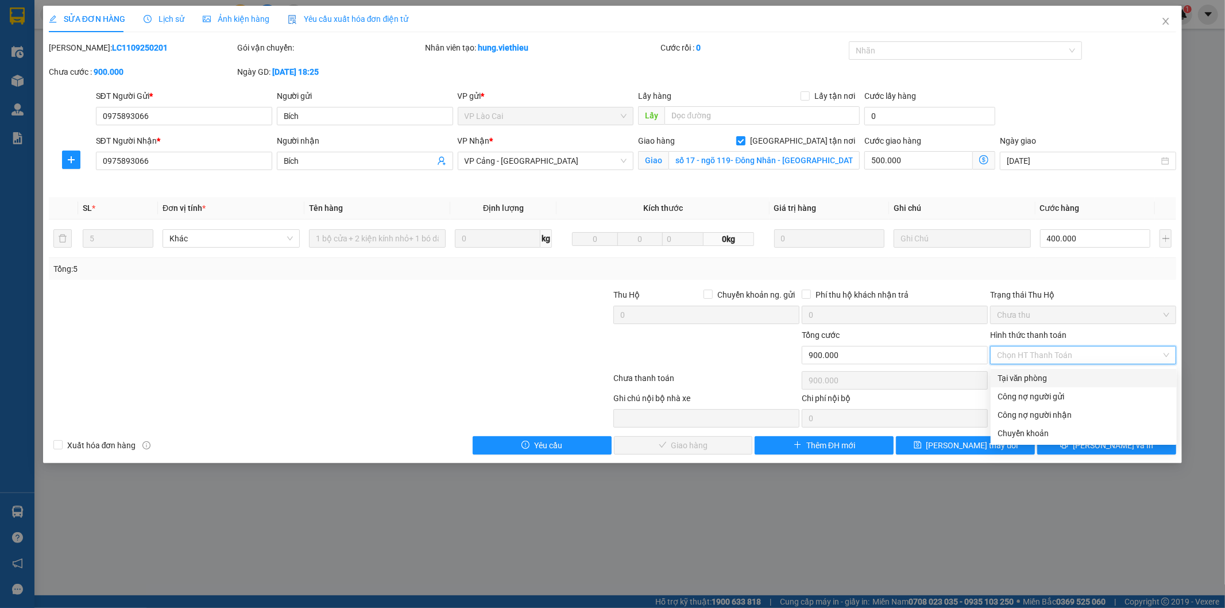
click at [1045, 376] on div "Tại văn phòng" at bounding box center [1084, 378] width 172 height 13
type input "0"
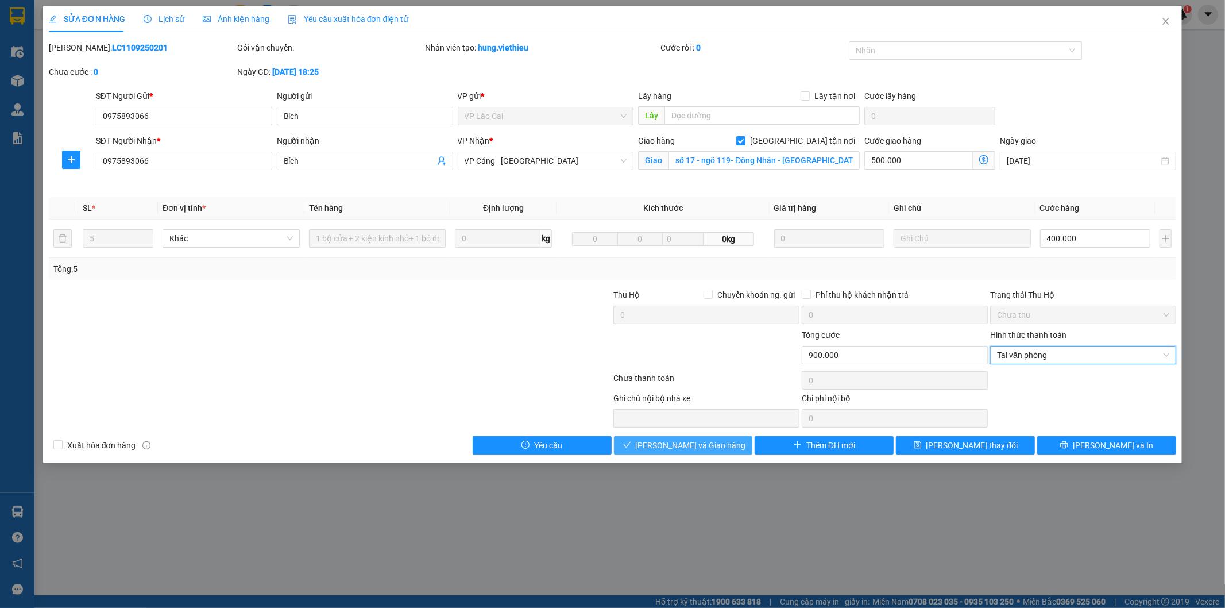
click at [723, 448] on button "[PERSON_NAME] và Giao hàng" at bounding box center [683, 445] width 139 height 18
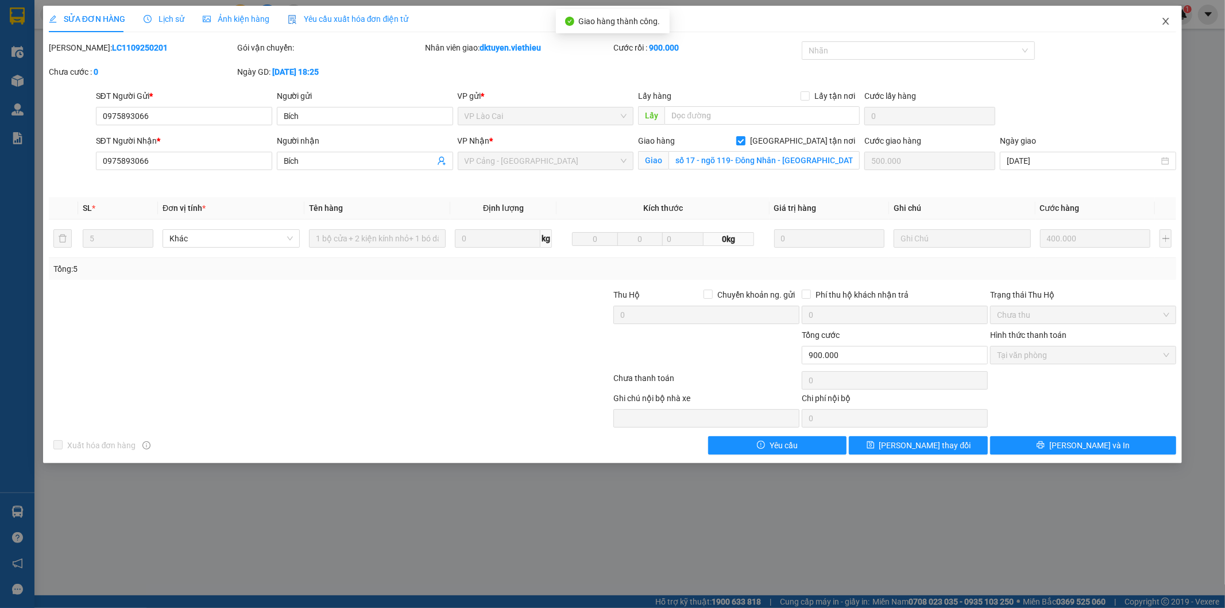
click at [1169, 22] on icon "close" at bounding box center [1165, 21] width 9 height 9
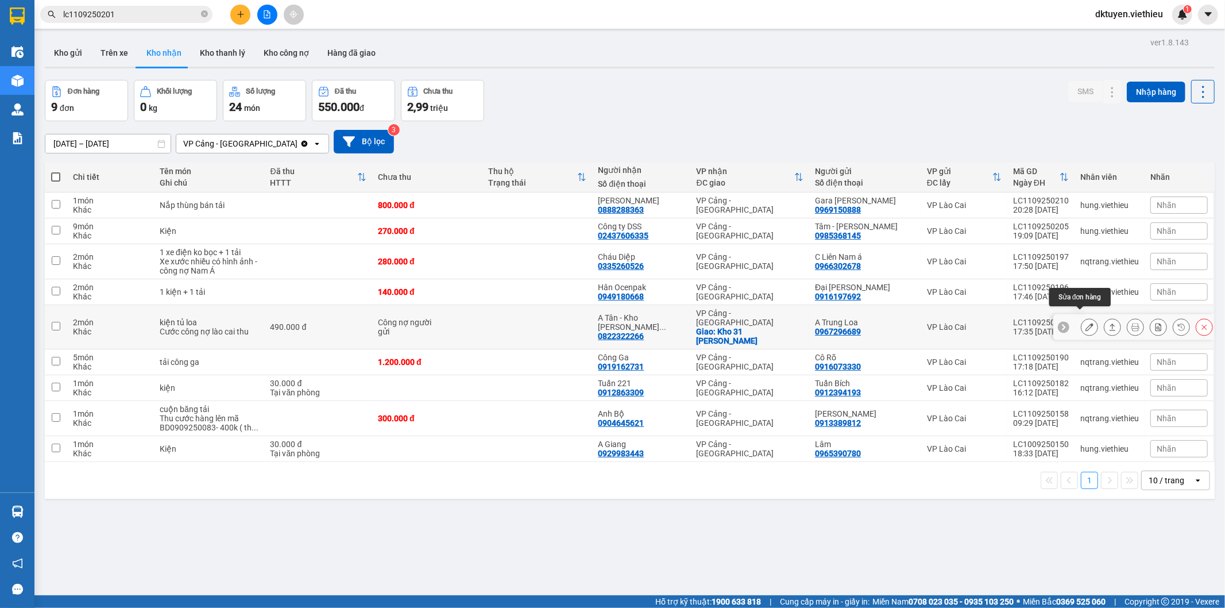
click at [1086, 318] on button at bounding box center [1090, 327] width 16 height 20
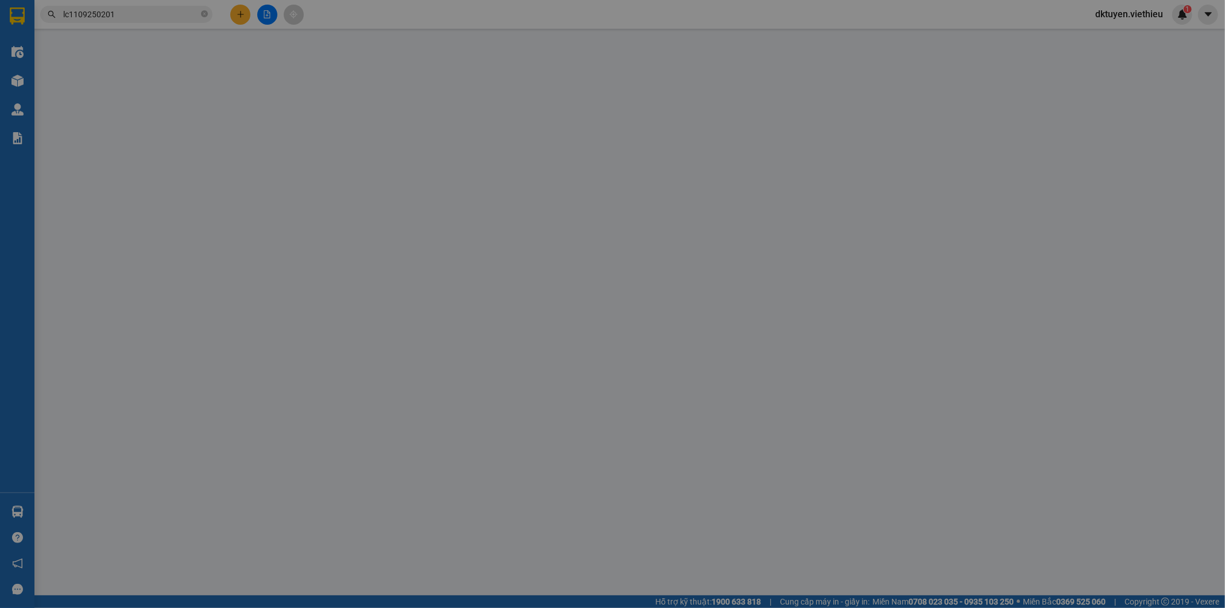
type input "0967296689"
type input "A Trung Loa"
type input "0822322266"
type input "A Tân - Kho Trần Thủ độ"
checkbox input "true"
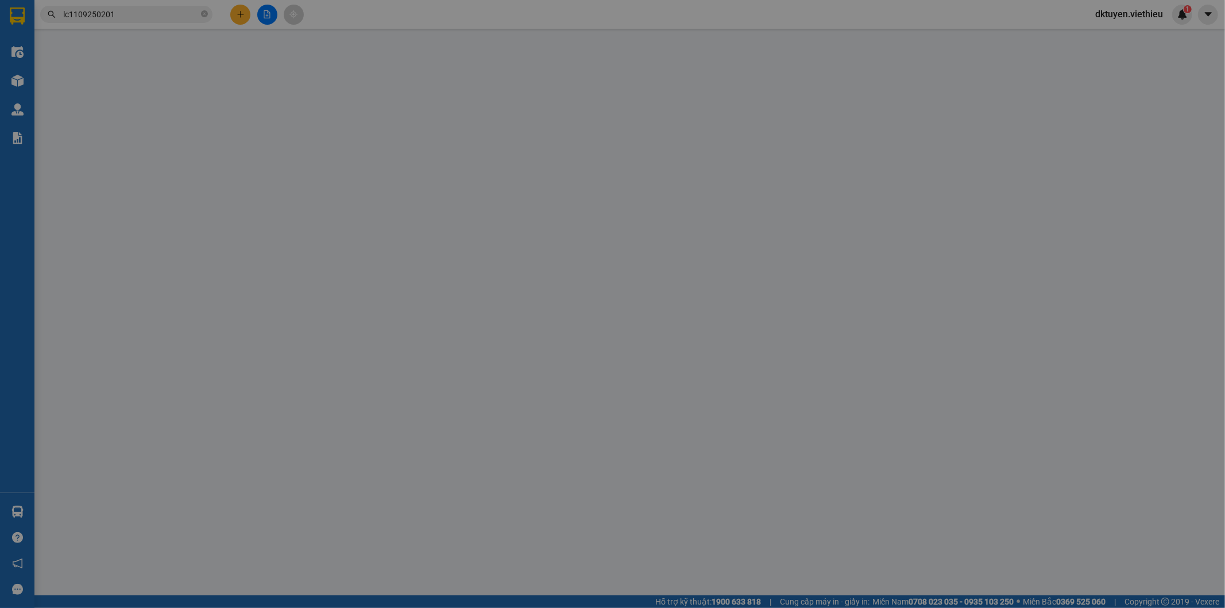
type input "Kho 31 [PERSON_NAME]"
type input "490.000"
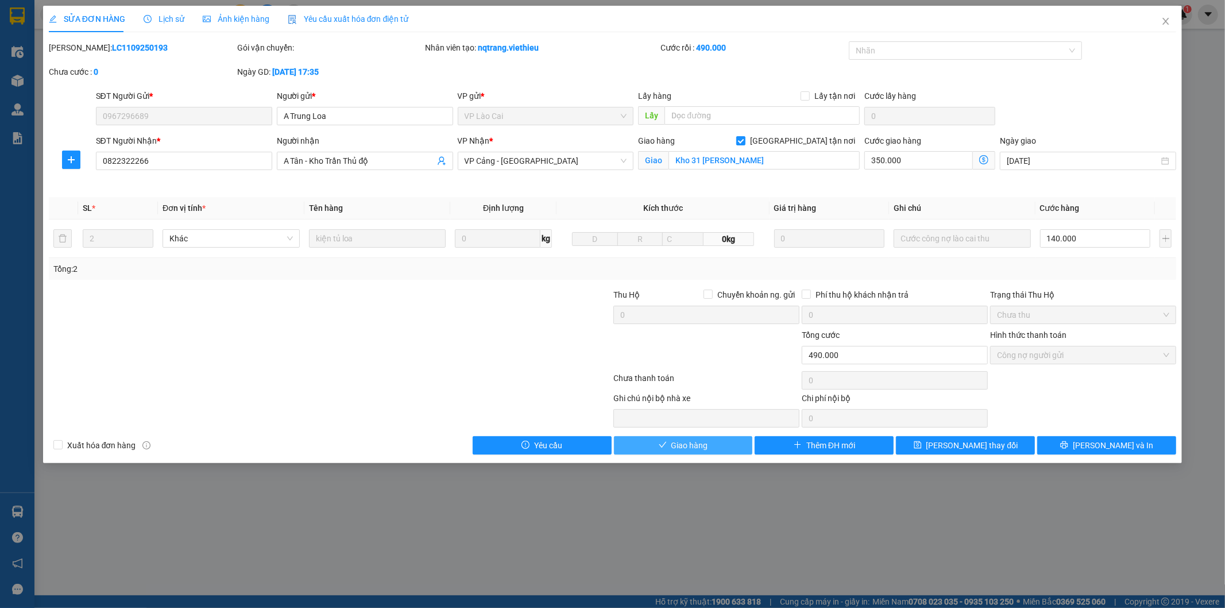
click at [735, 447] on button "Giao hàng" at bounding box center [683, 445] width 139 height 18
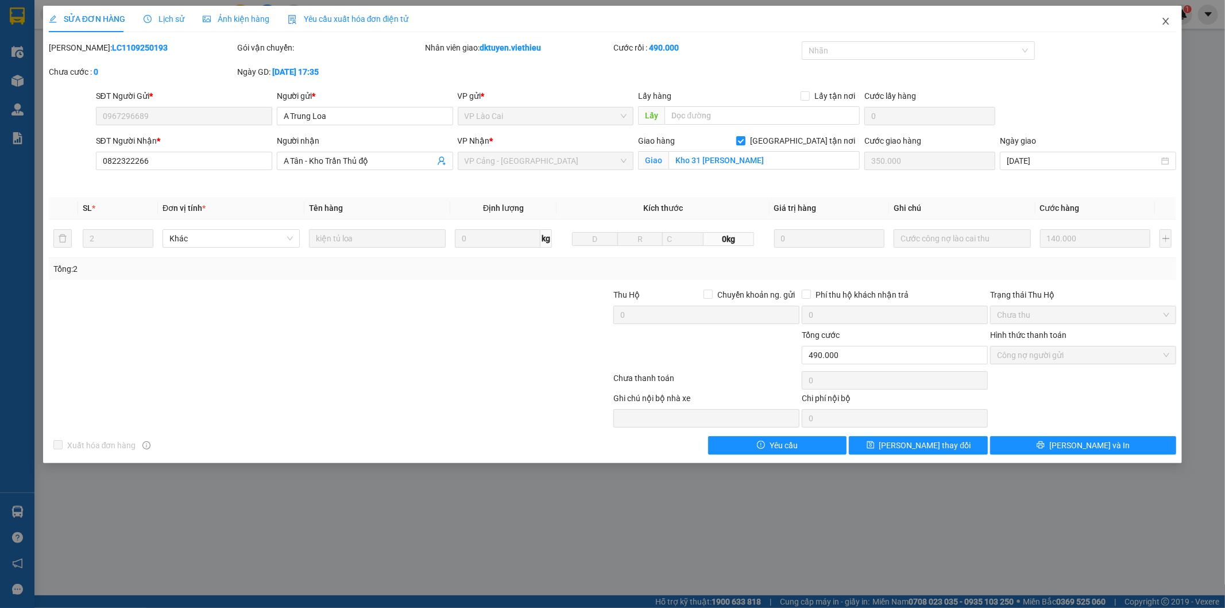
click at [1169, 18] on icon "close" at bounding box center [1165, 21] width 9 height 9
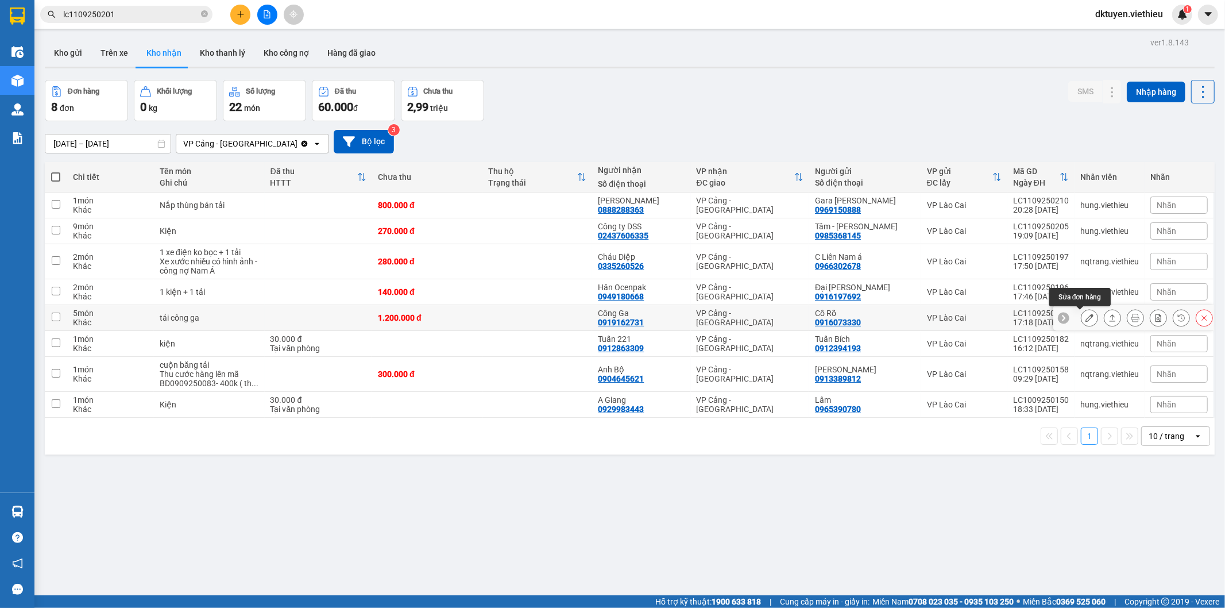
click at [1082, 320] on button at bounding box center [1090, 318] width 16 height 20
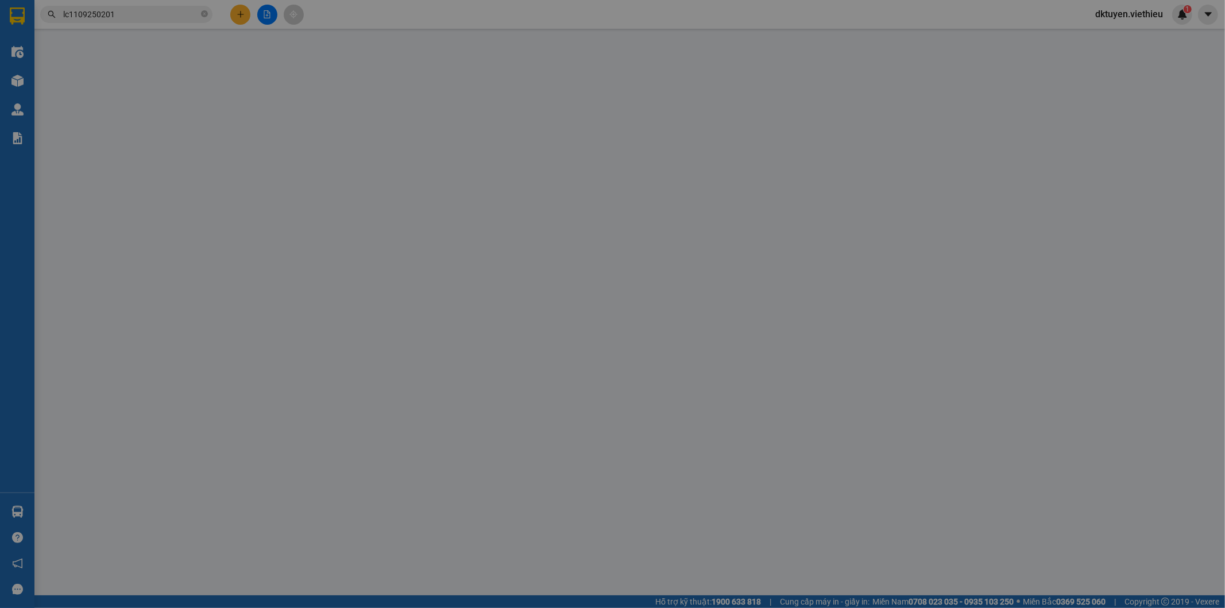
type input "0916073330"
type input "Cô Rõ"
type input "0919162731"
type input "Công Ga"
type input "1.200.000"
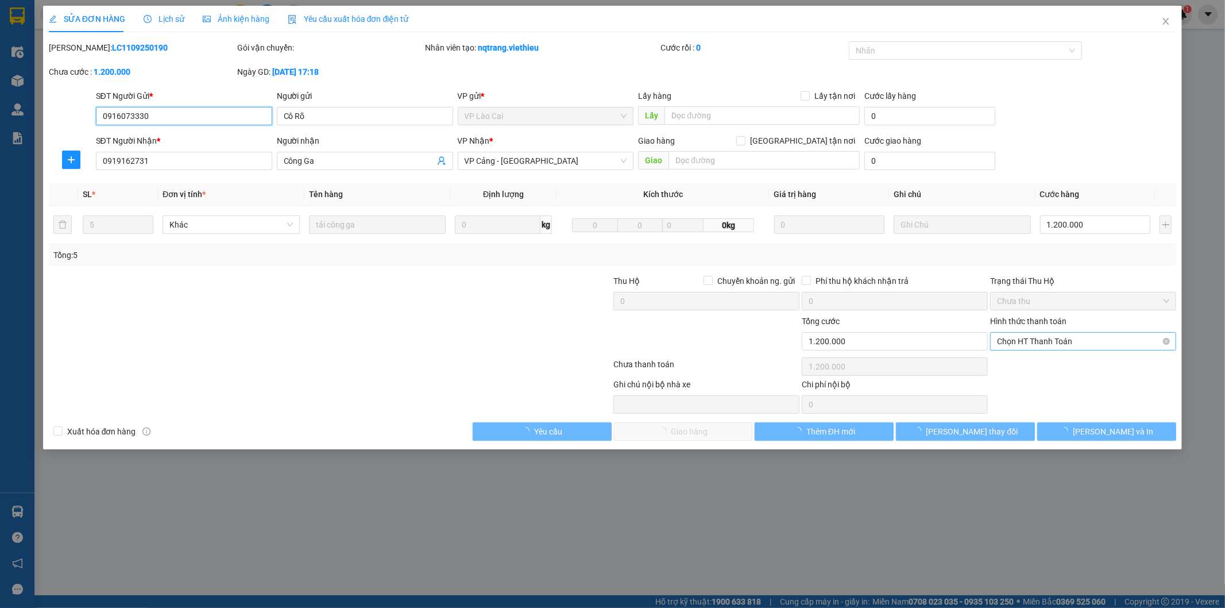
click at [1080, 342] on span "Chọn HT Thanh Toán" at bounding box center [1083, 341] width 172 height 17
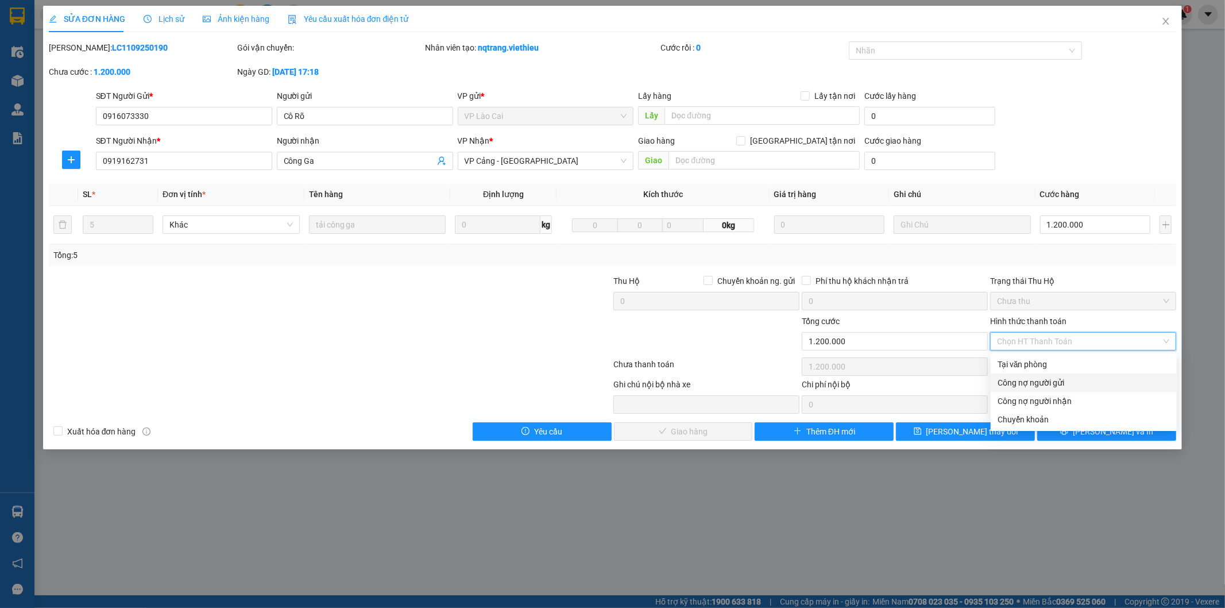
click at [1042, 381] on div "Công nợ người gửi" at bounding box center [1084, 382] width 172 height 13
type input "0"
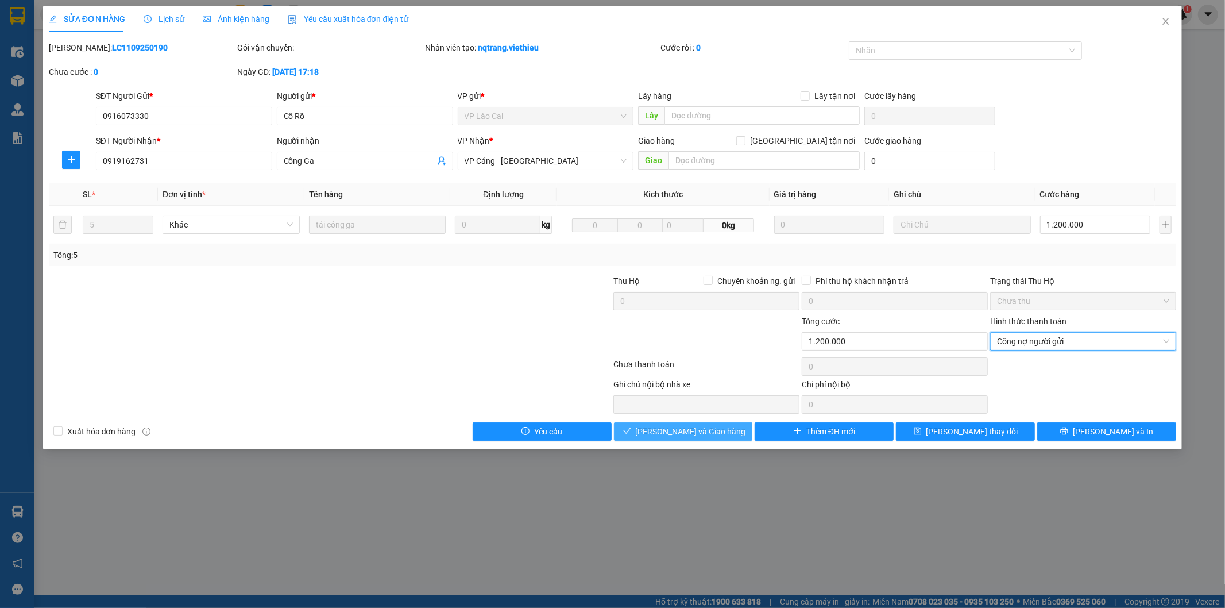
click at [738, 429] on button "[PERSON_NAME] và Giao hàng" at bounding box center [683, 431] width 139 height 18
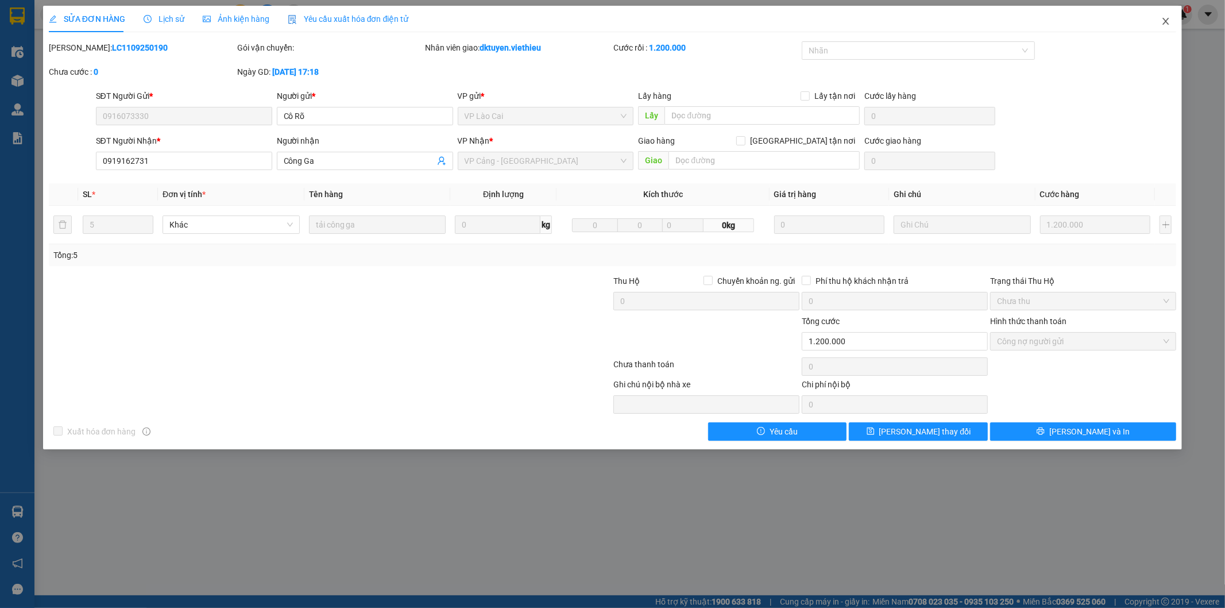
click at [1168, 16] on span "Close" at bounding box center [1166, 22] width 32 height 32
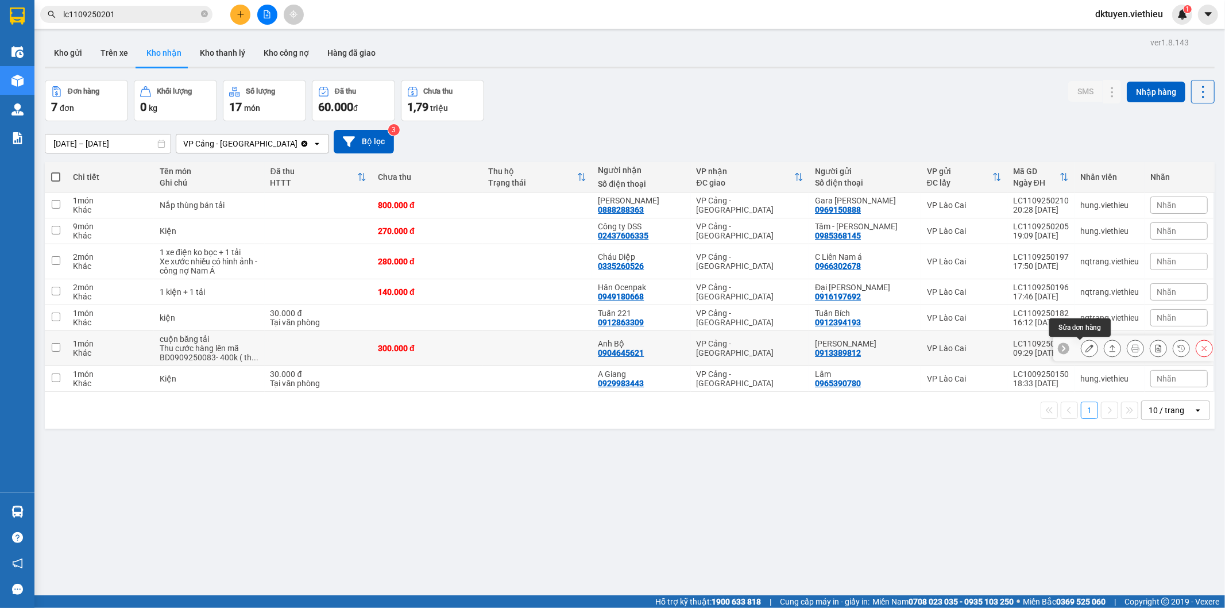
click at [1082, 347] on button at bounding box center [1090, 348] width 16 height 20
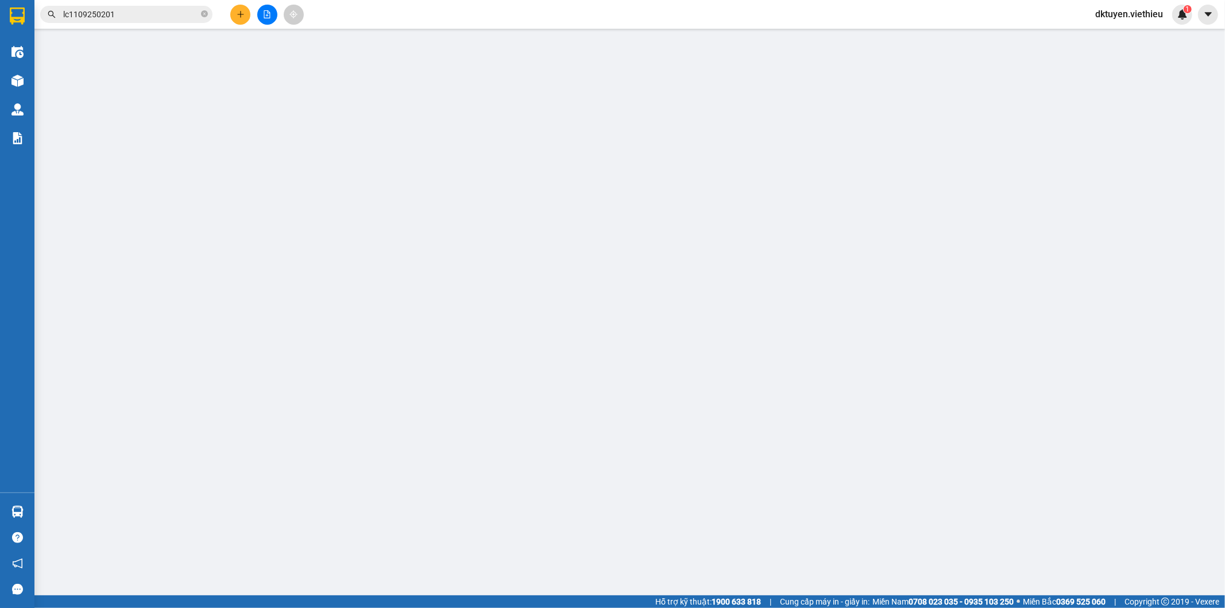
type input "0913389812"
type input "[PERSON_NAME]"
type input "0904645621"
type input "Anh Bộ"
type input "300.000"
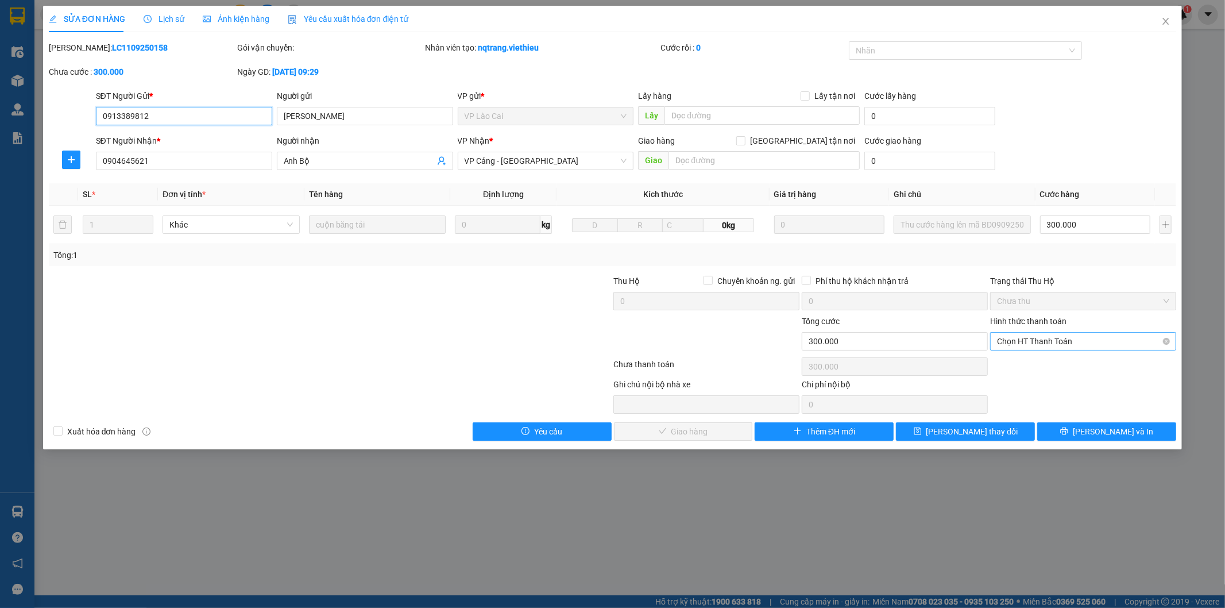
click at [1079, 341] on span "Chọn HT Thanh Toán" at bounding box center [1083, 341] width 172 height 17
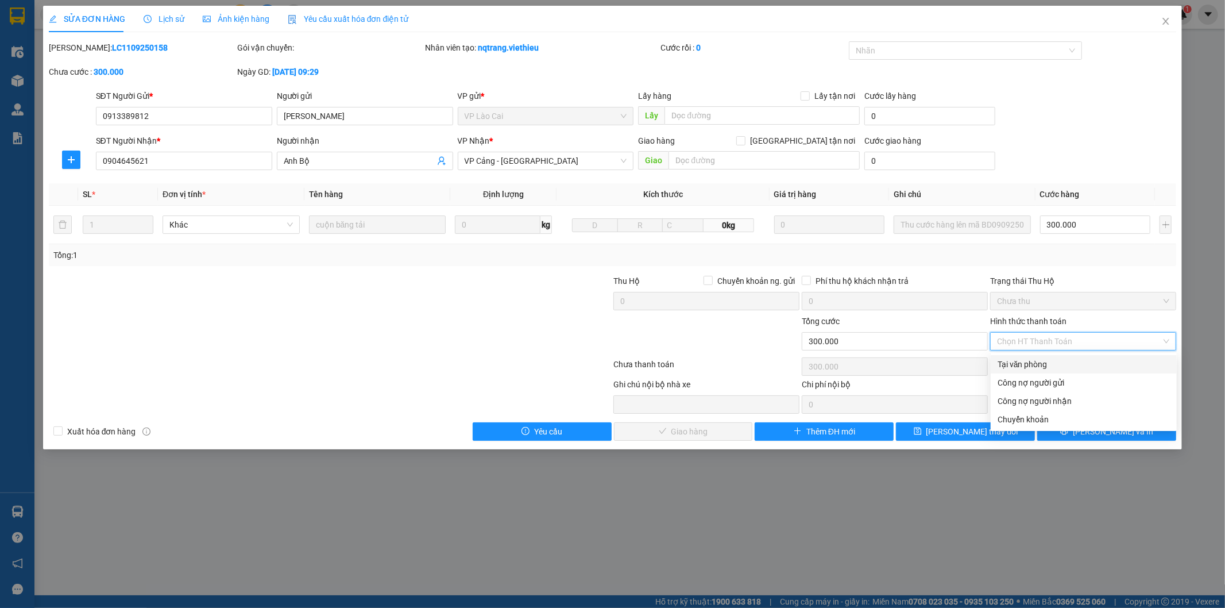
click at [1037, 363] on div "Tại văn phòng" at bounding box center [1084, 364] width 172 height 13
type input "0"
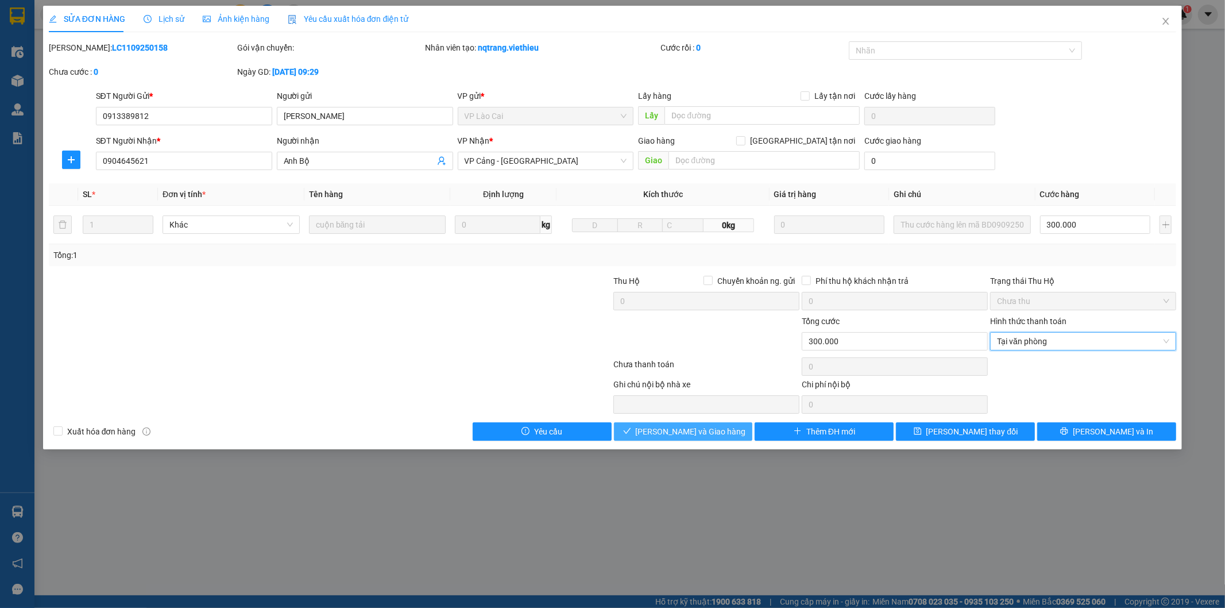
click at [732, 437] on button "[PERSON_NAME] và Giao hàng" at bounding box center [683, 431] width 139 height 18
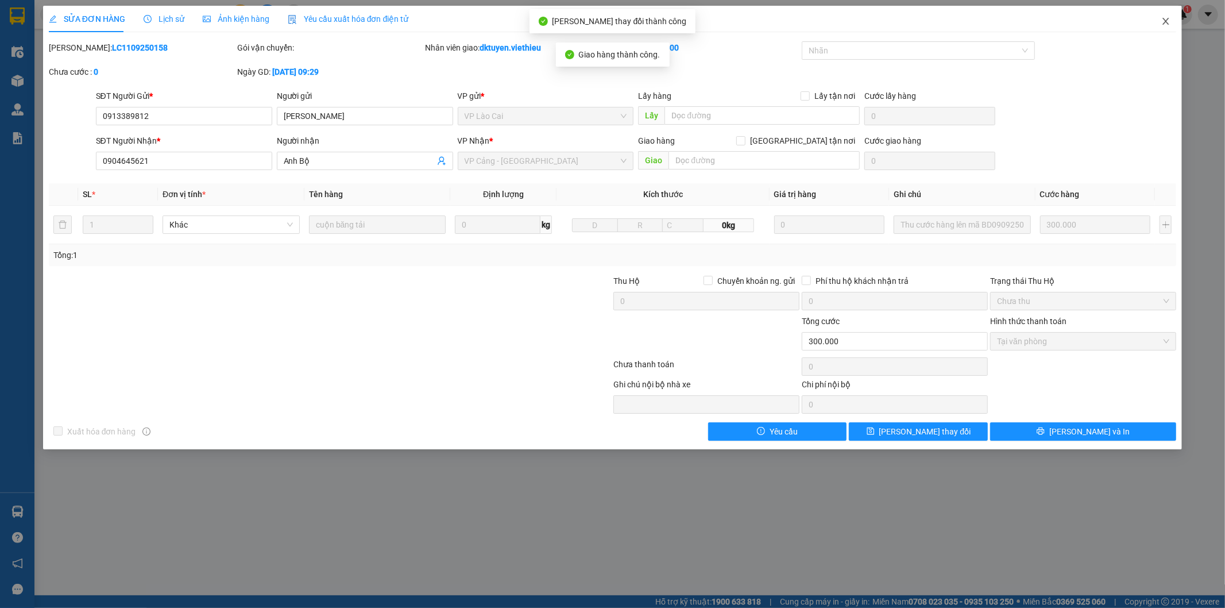
click at [1168, 24] on icon "close" at bounding box center [1165, 21] width 9 height 9
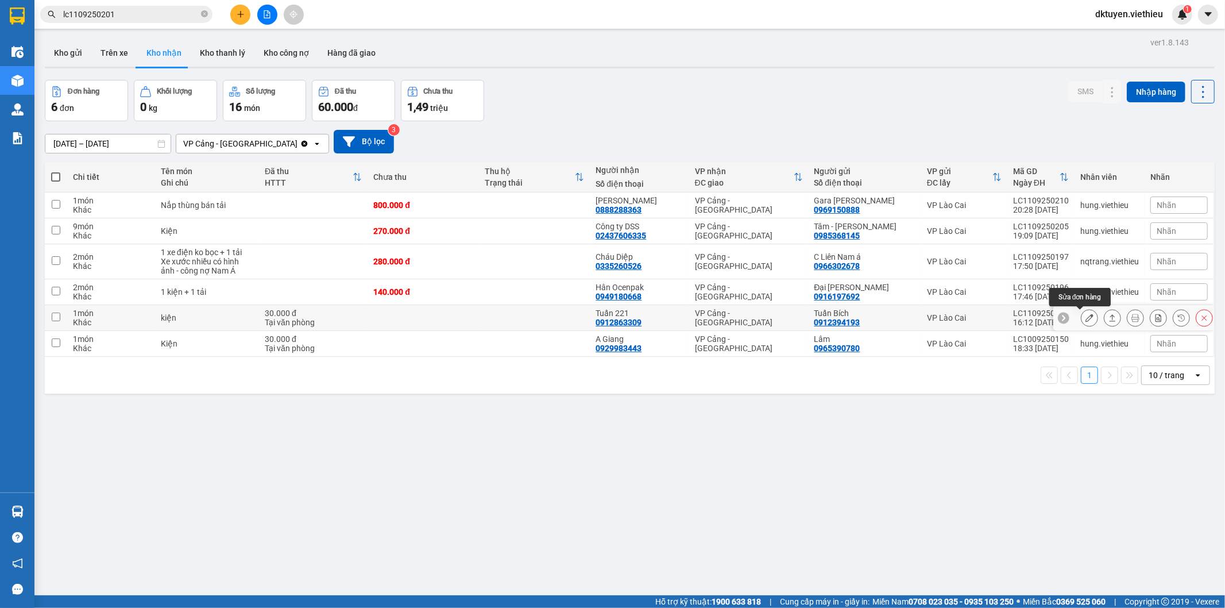
click at [1086, 315] on icon at bounding box center [1090, 318] width 8 height 8
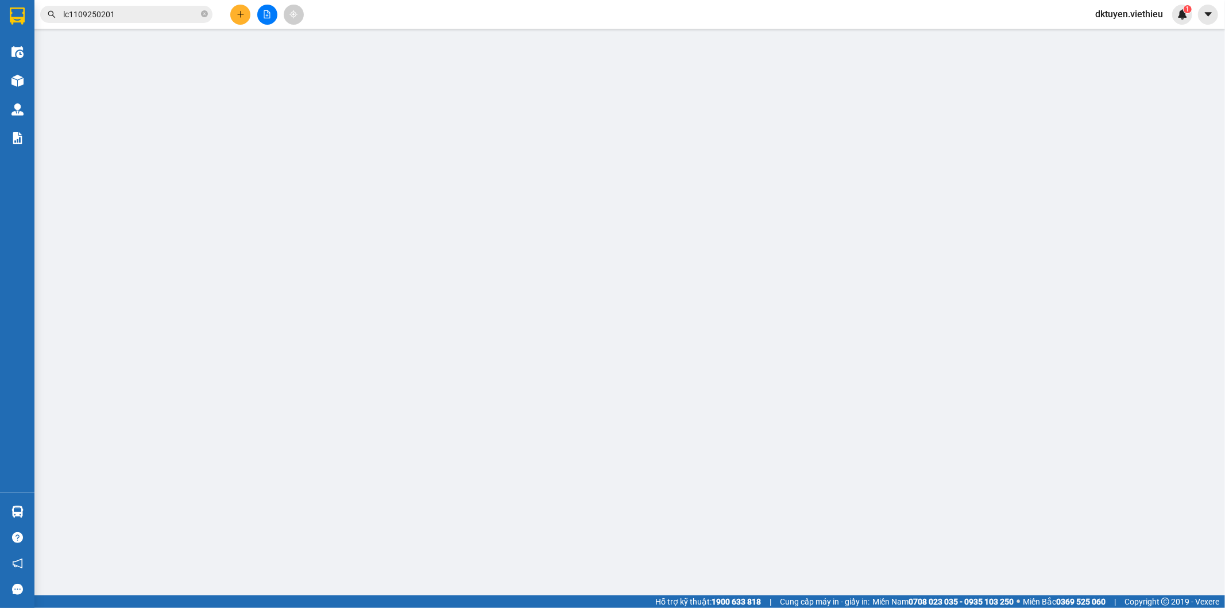
type input "0912394193"
type input "Tuấn Bích"
type input "0912863309"
type input "Tuấn 221"
type input "30.000"
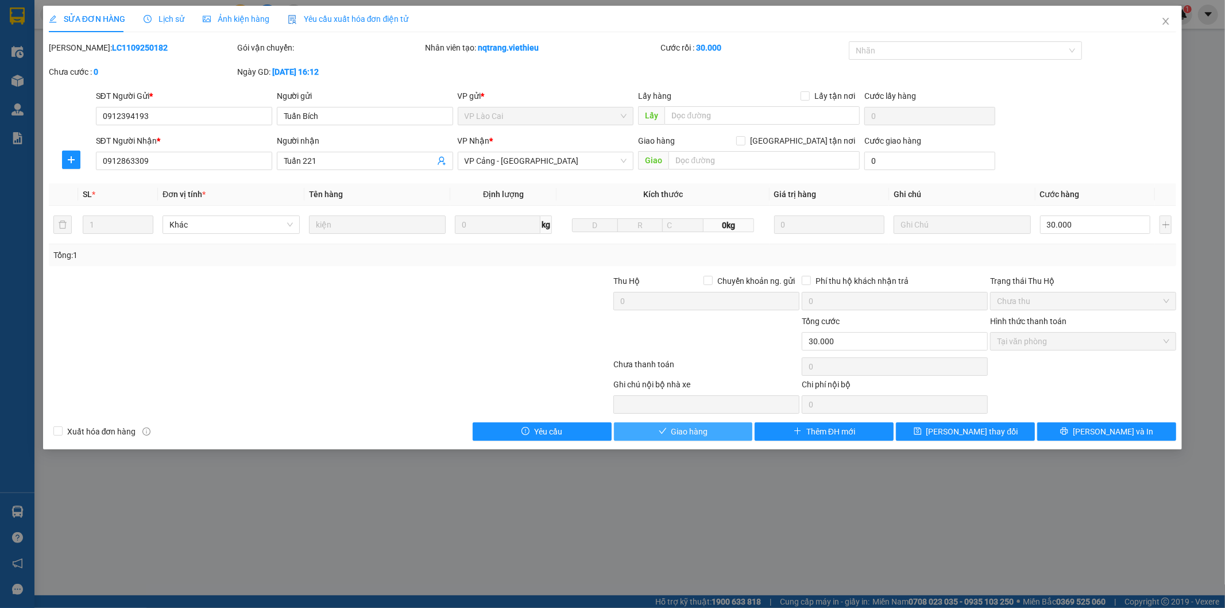
click at [708, 428] on span "Giao hàng" at bounding box center [689, 431] width 37 height 13
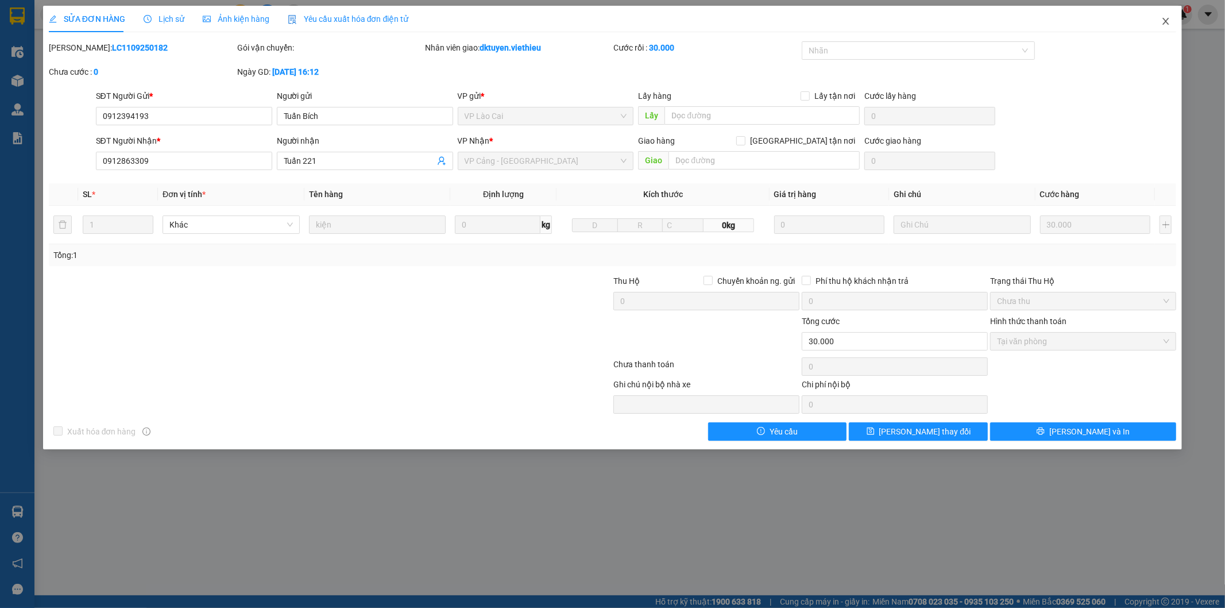
click at [1167, 18] on icon "close" at bounding box center [1165, 21] width 9 height 9
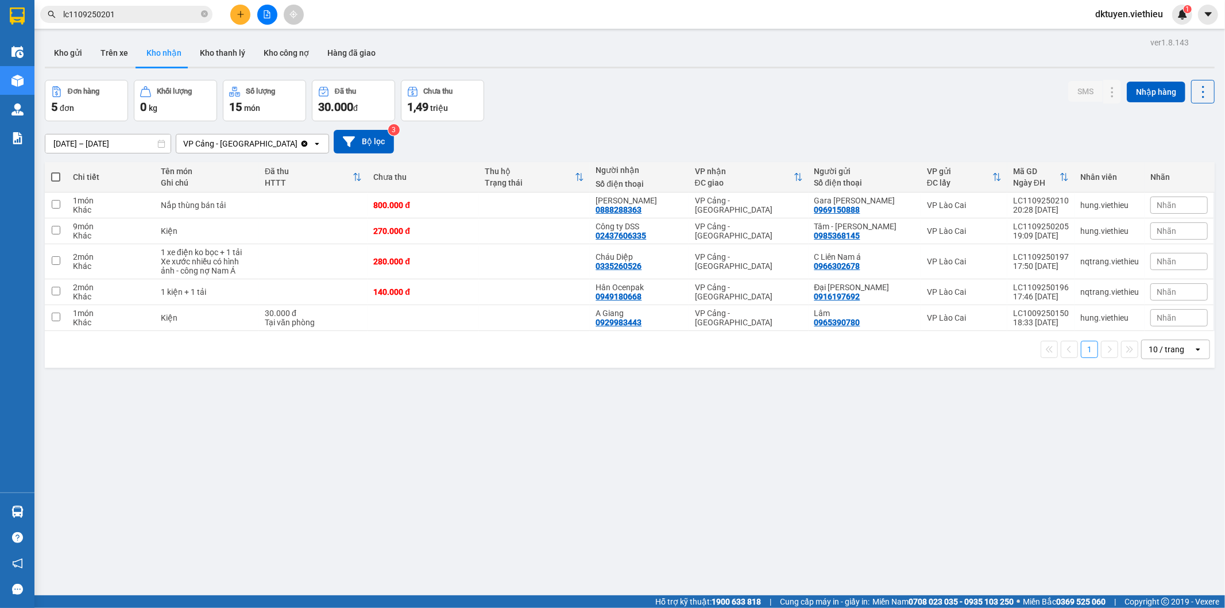
click at [1159, 346] on div "10 / trang" at bounding box center [1167, 348] width 36 height 11
click at [1158, 474] on span "100 / trang" at bounding box center [1161, 477] width 41 height 11
drag, startPoint x: 63, startPoint y: 142, endPoint x: 44, endPoint y: 146, distance: 19.4
click at [45, 146] on div "[DATE] – [DATE]" at bounding box center [108, 144] width 126 height 20
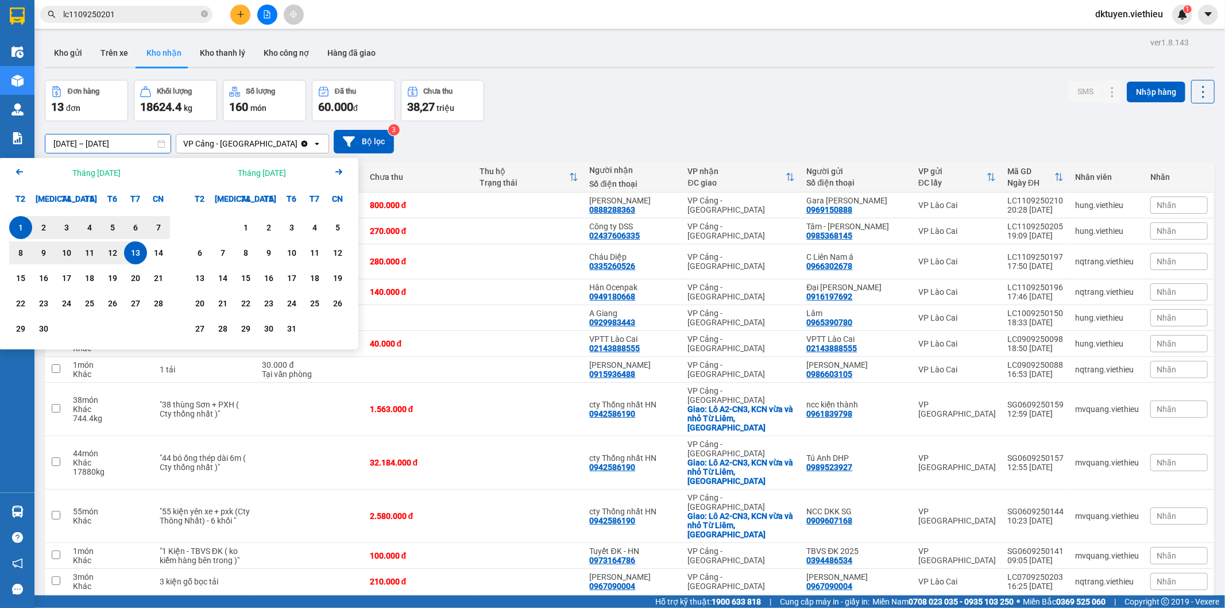
type input "[DATE] – [DATE]"
click at [666, 101] on div "Đơn hàng 13 đơn Khối lượng 18624.4 kg Số lượng 160 món Đã thu 60.000 đ Chưa thu…" at bounding box center [630, 100] width 1170 height 41
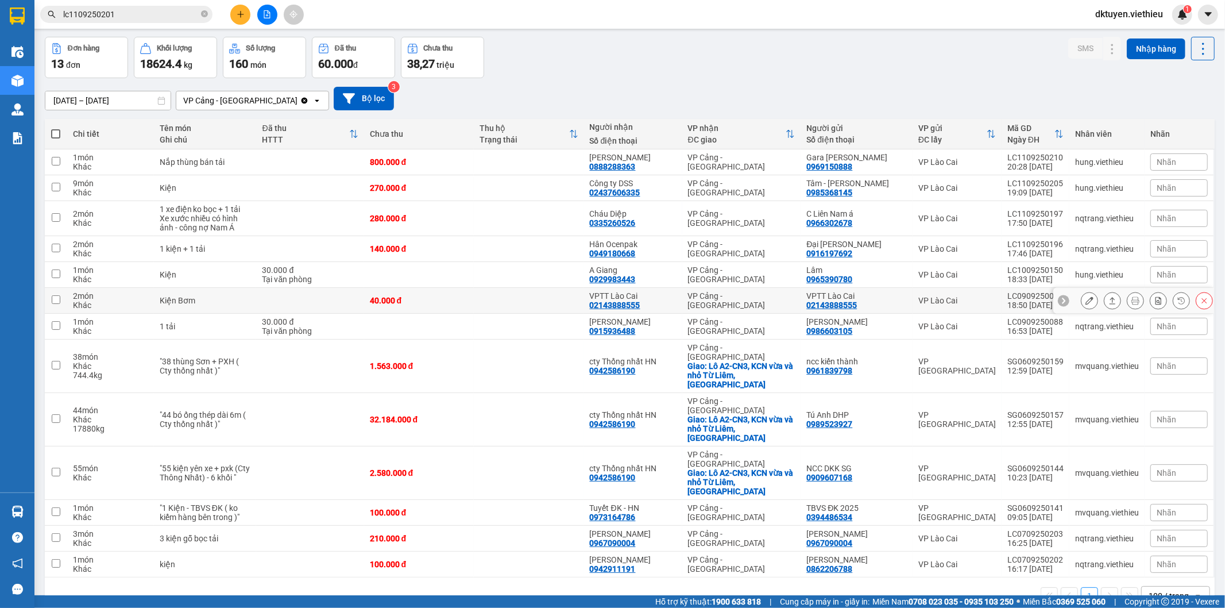
scroll to position [53, 0]
